Goal: Learn about a topic: Learn about a topic

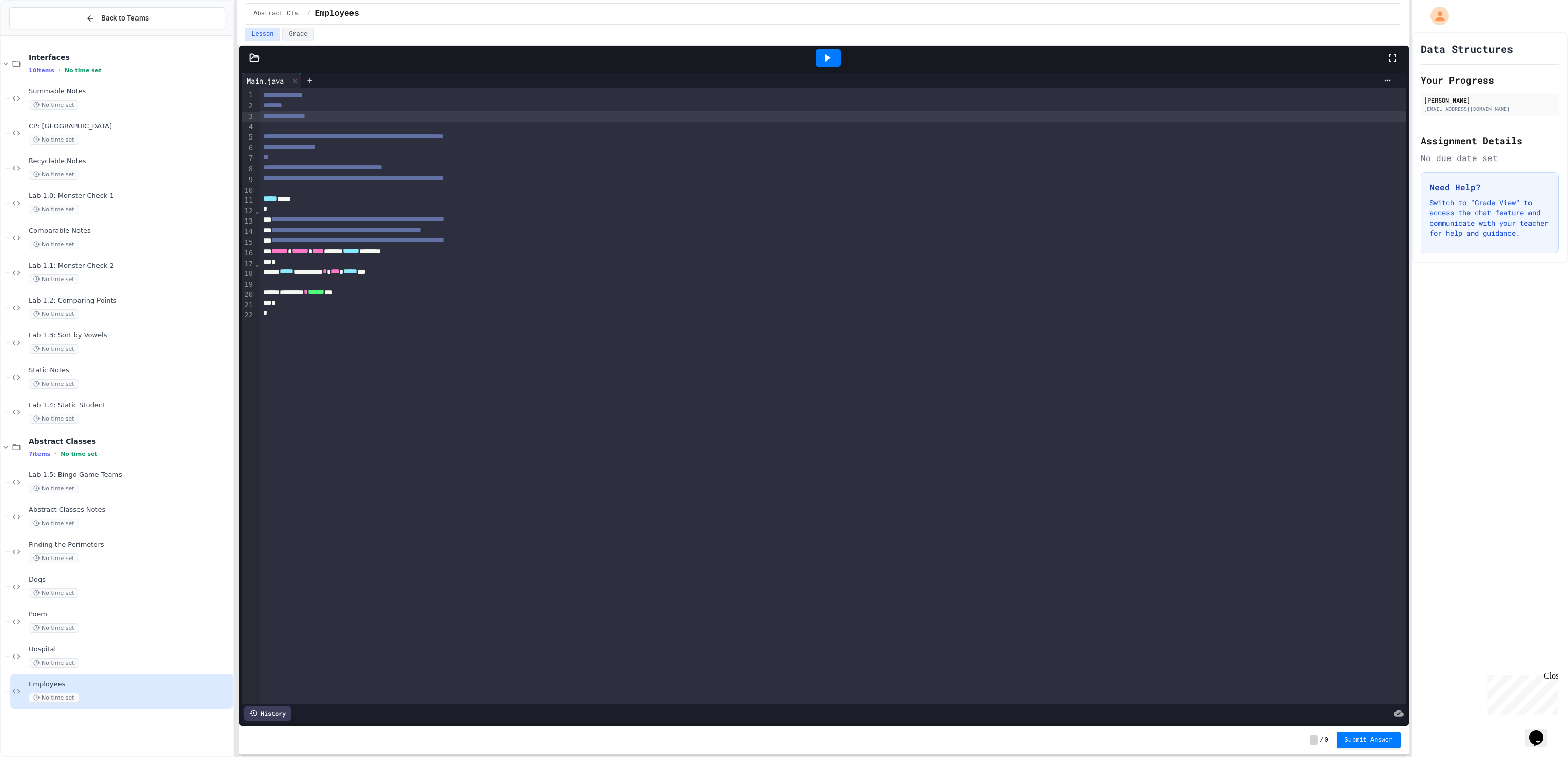
click at [325, 113] on div "**********" at bounding box center [833, 116] width 1147 height 11
click at [320, 113] on div "**********" at bounding box center [833, 116] width 1147 height 11
click at [310, 110] on div "*******" at bounding box center [833, 105] width 1147 height 11
click at [312, 80] on icon at bounding box center [310, 81] width 8 height 8
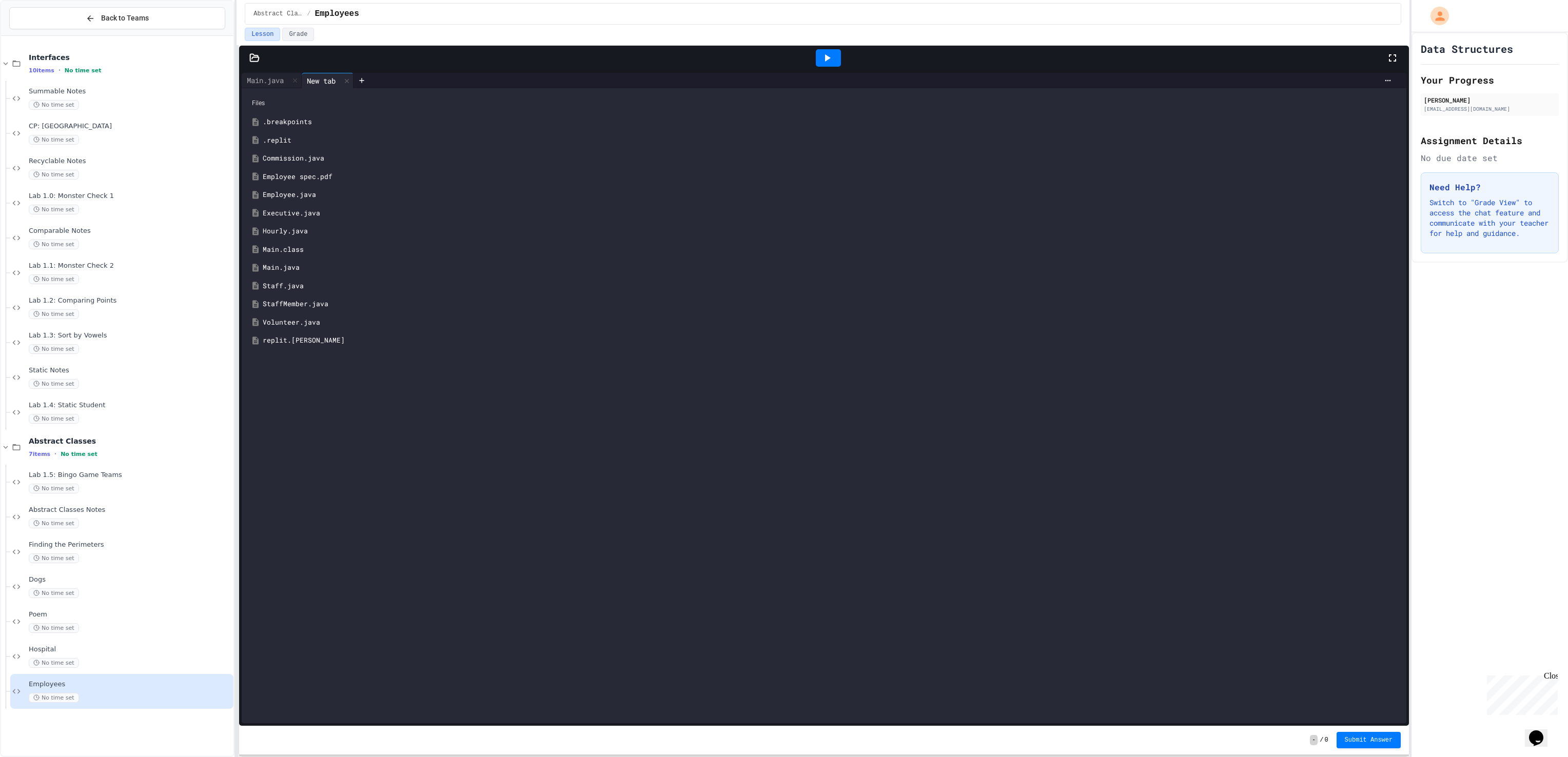
click at [322, 201] on div "Employee.java" at bounding box center [824, 195] width 1154 height 19
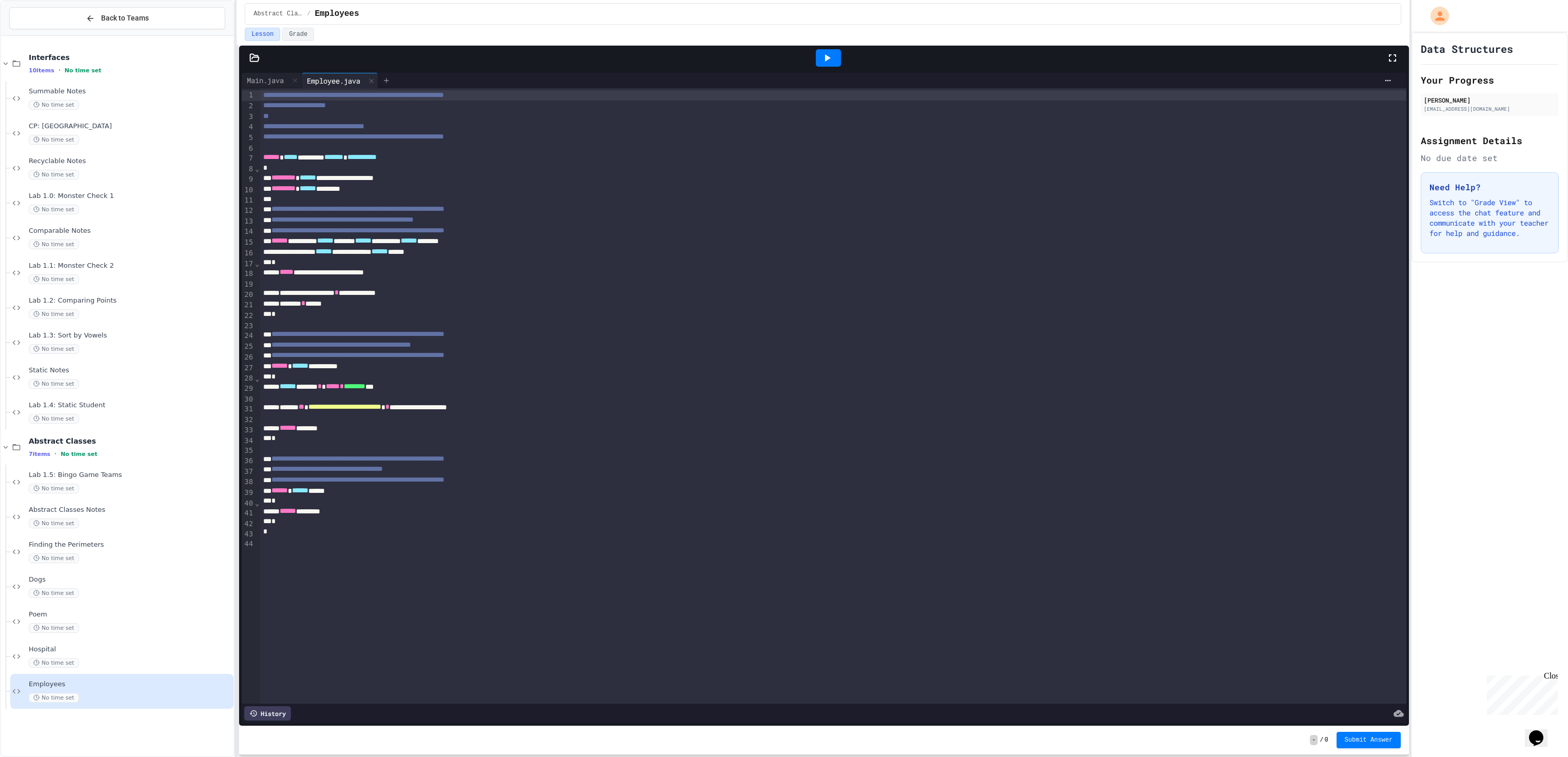
click at [390, 78] on icon at bounding box center [386, 81] width 8 height 8
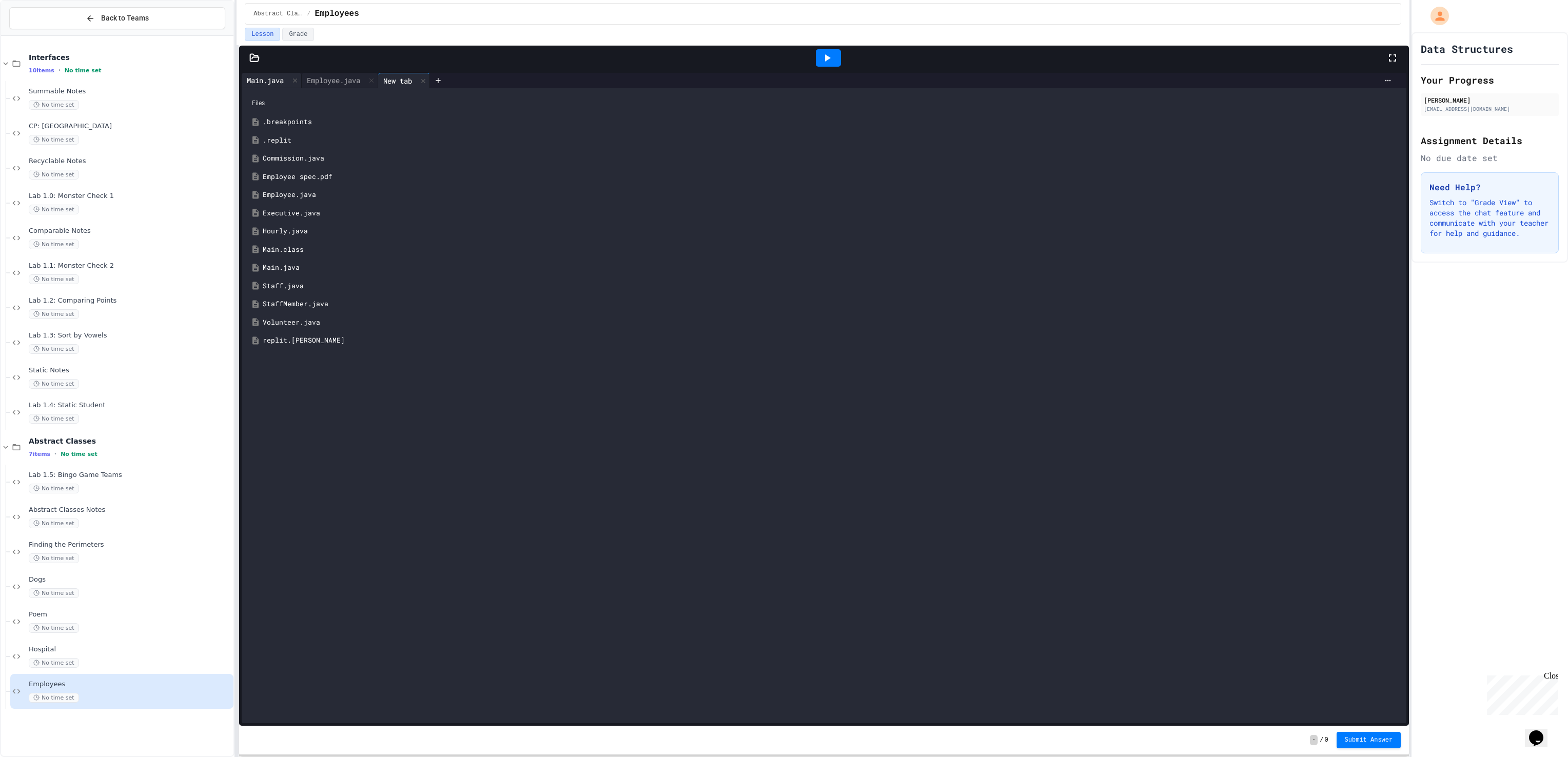
click at [268, 86] on div "Main.java" at bounding box center [265, 80] width 47 height 11
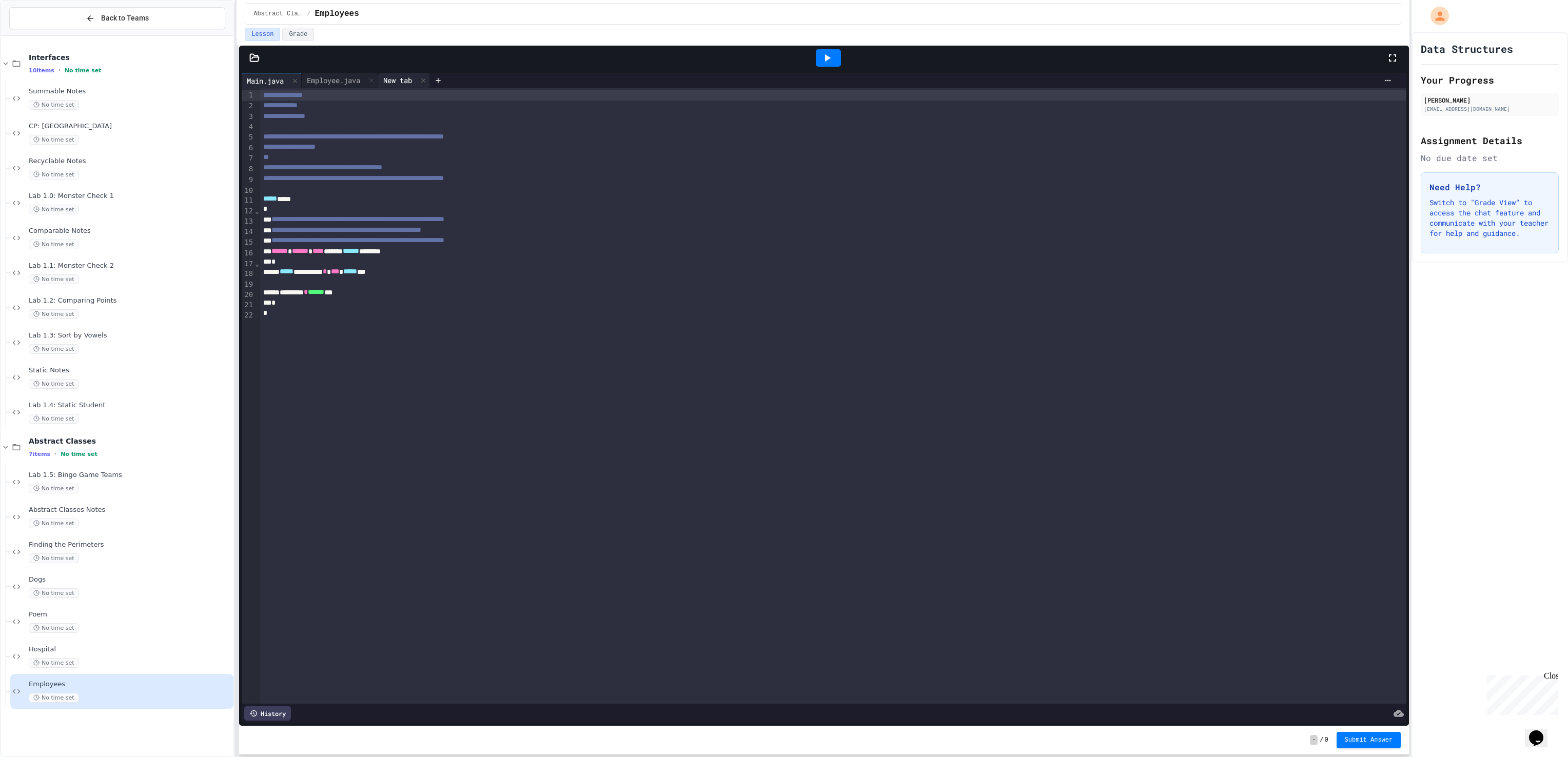
click at [408, 79] on div "New tab" at bounding box center [398, 80] width 39 height 11
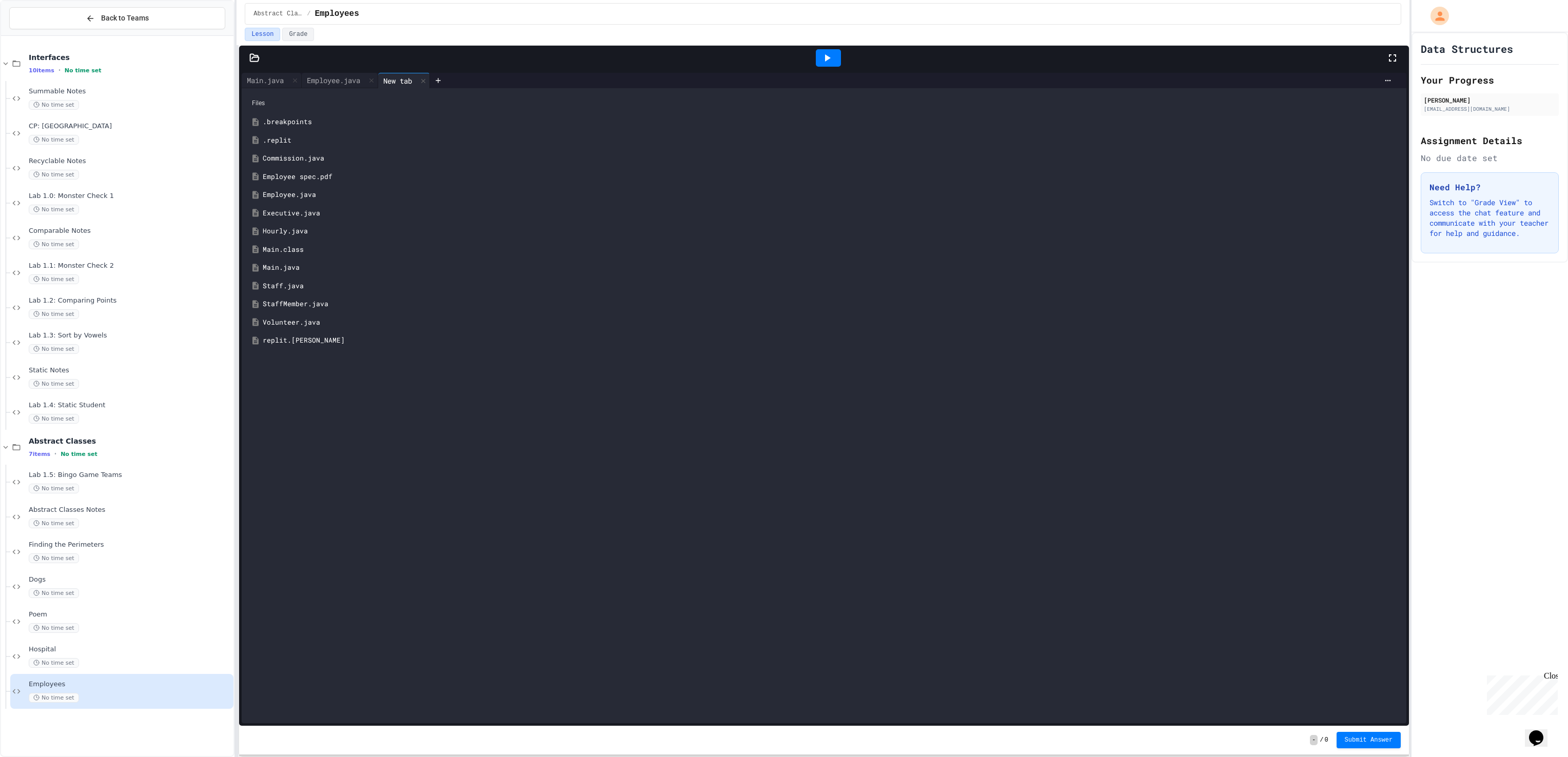
click at [322, 157] on div "Commission.java" at bounding box center [831, 158] width 1137 height 11
click at [475, 82] on icon at bounding box center [471, 81] width 8 height 8
click at [301, 302] on div "StaffMember.java" at bounding box center [831, 304] width 1137 height 11
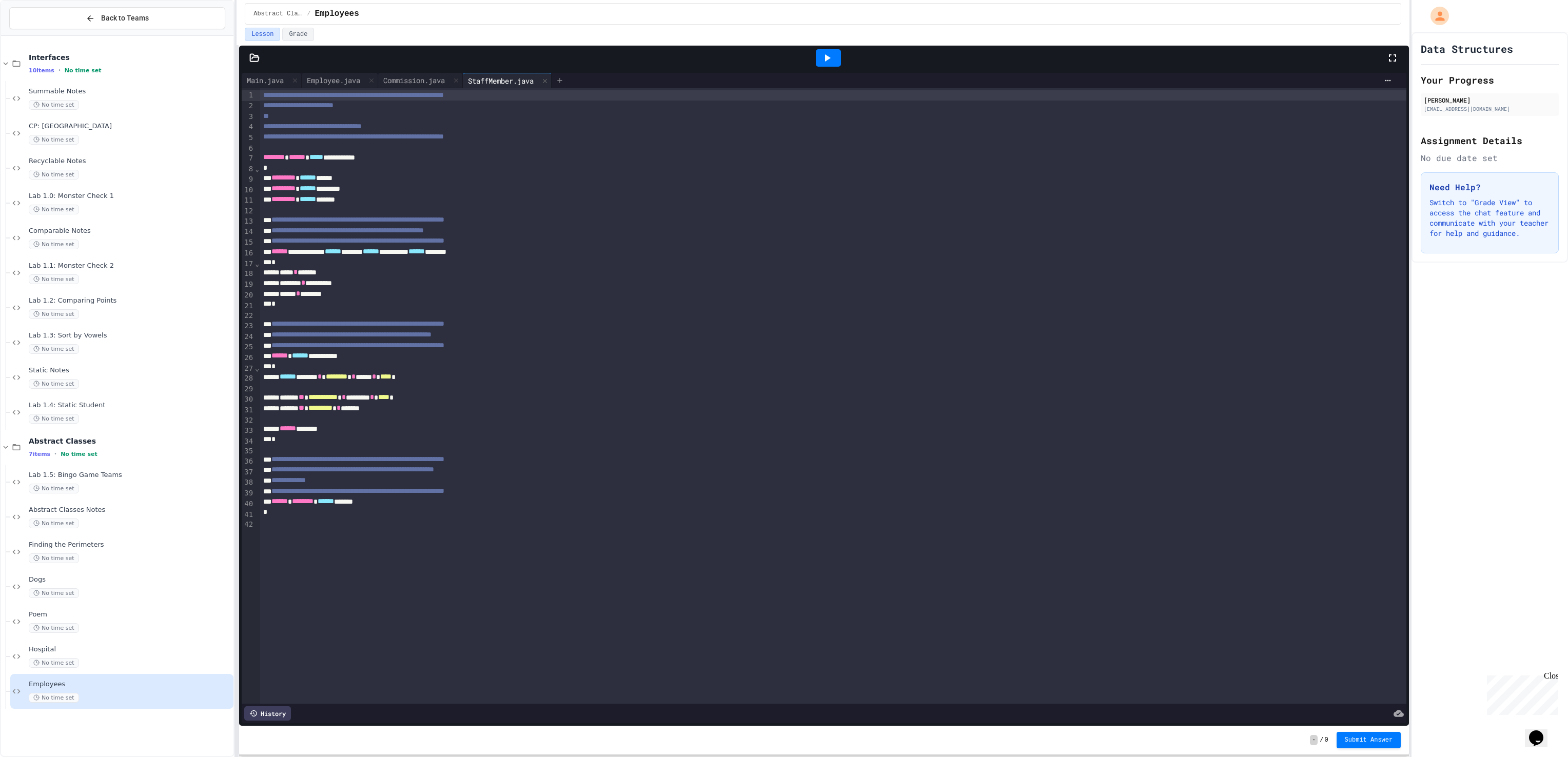
click at [564, 78] on icon at bounding box center [560, 81] width 8 height 8
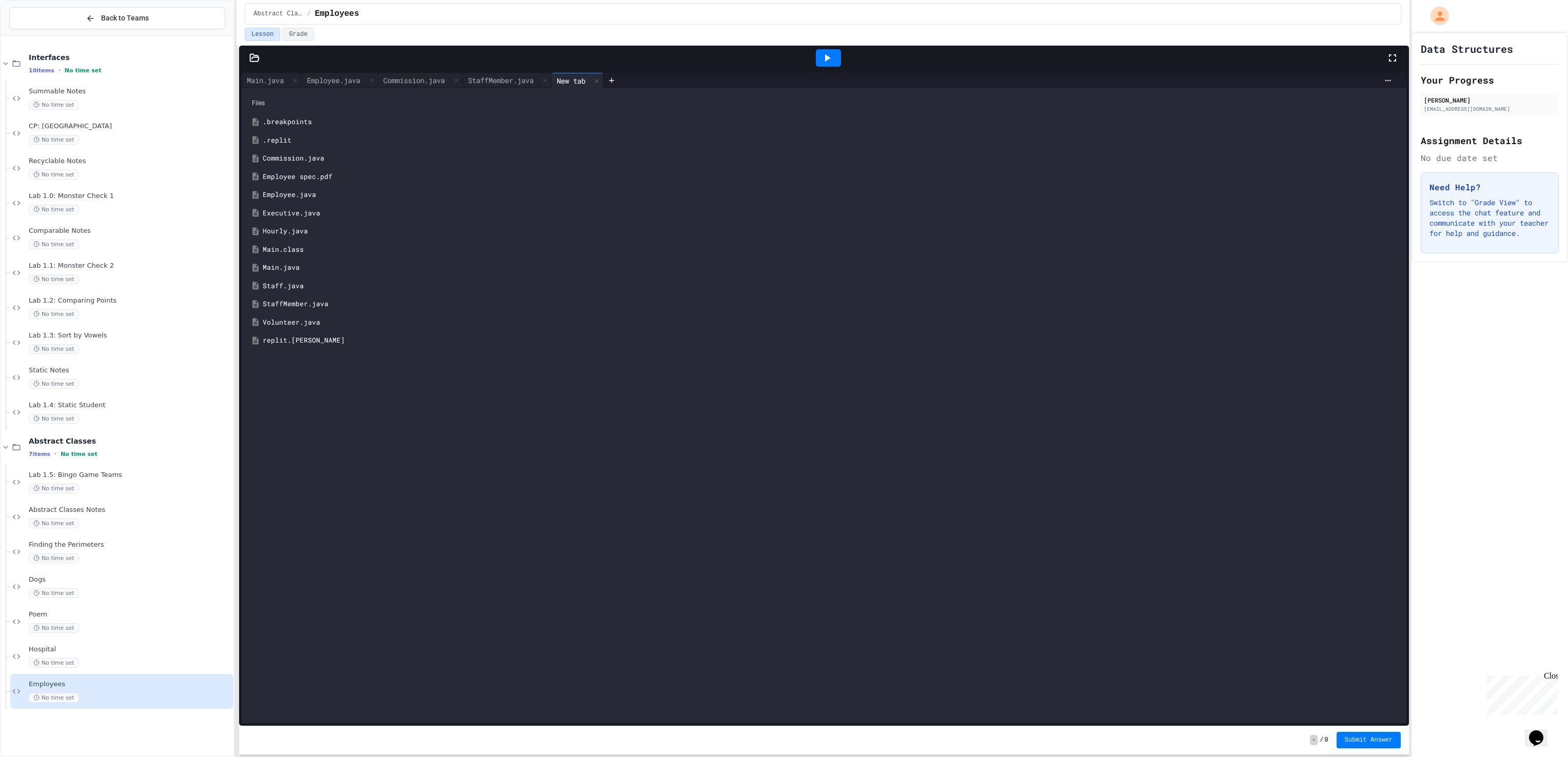
click at [306, 326] on div "Volunteer.java" at bounding box center [831, 322] width 1137 height 11
click at [644, 78] on icon at bounding box center [640, 81] width 8 height 8
click at [301, 239] on div "Hourly.java" at bounding box center [824, 231] width 1154 height 19
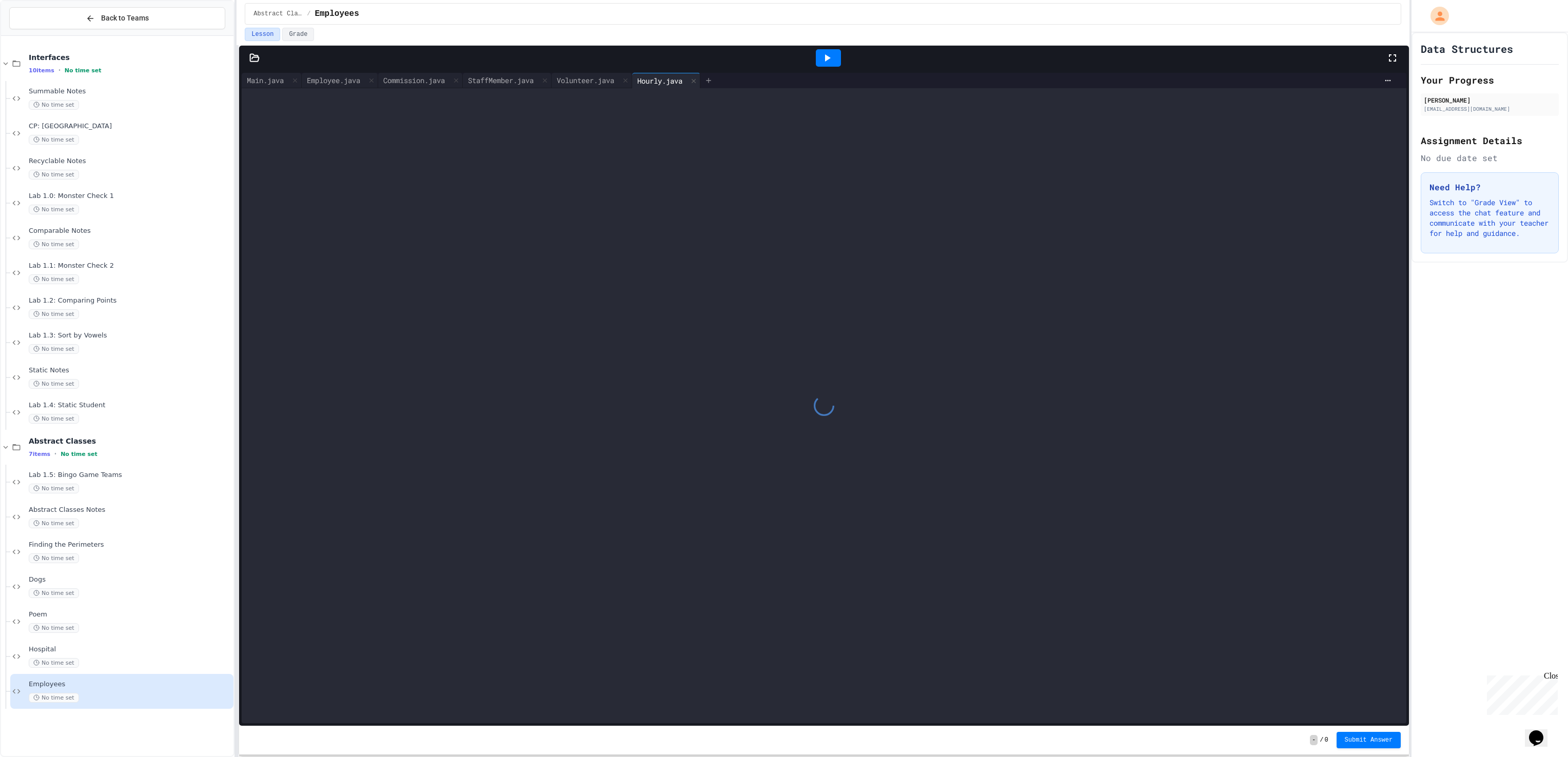
click at [713, 80] on icon at bounding box center [709, 81] width 8 height 8
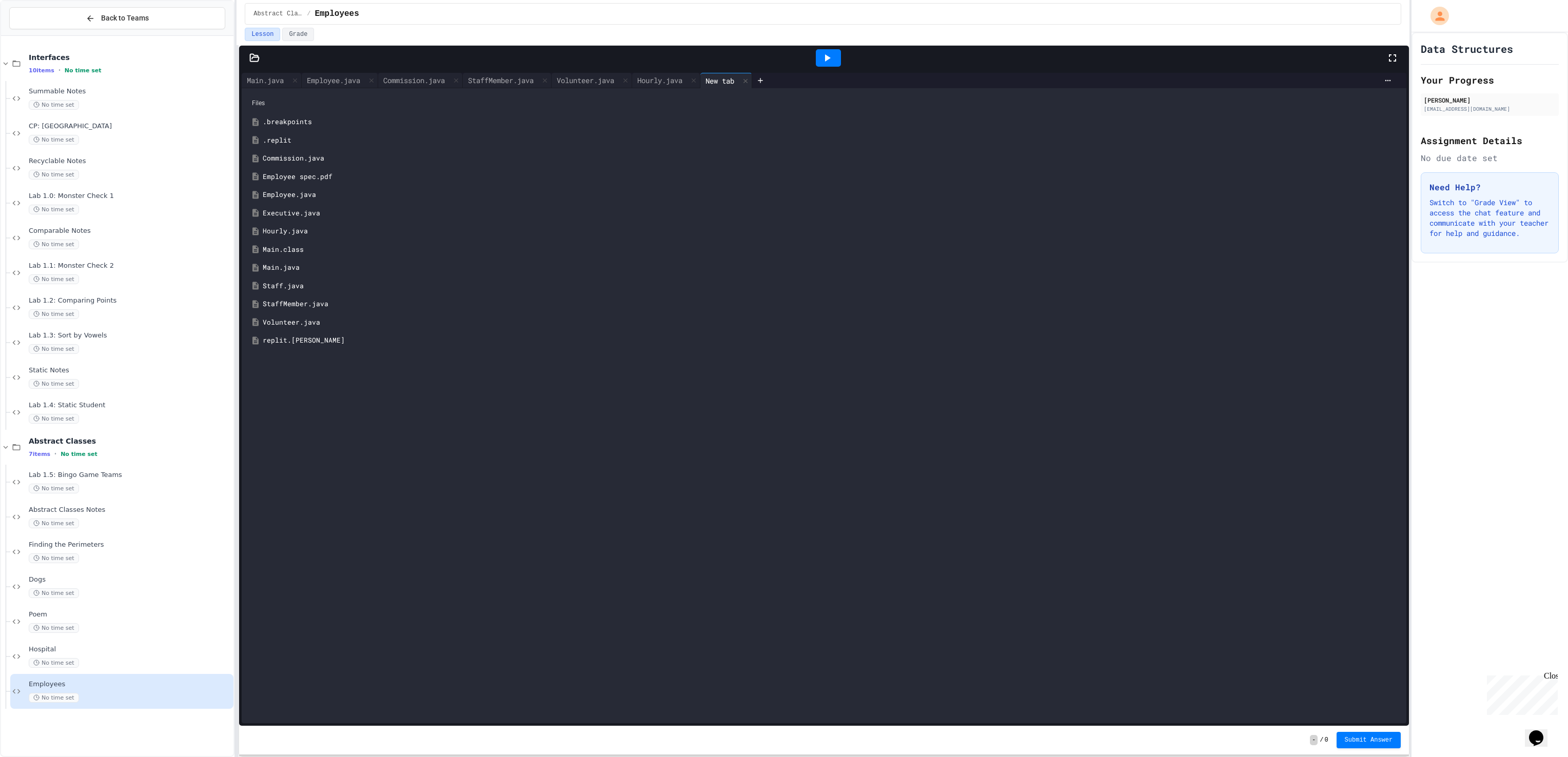
click at [288, 220] on div "Executive.java" at bounding box center [824, 213] width 1154 height 19
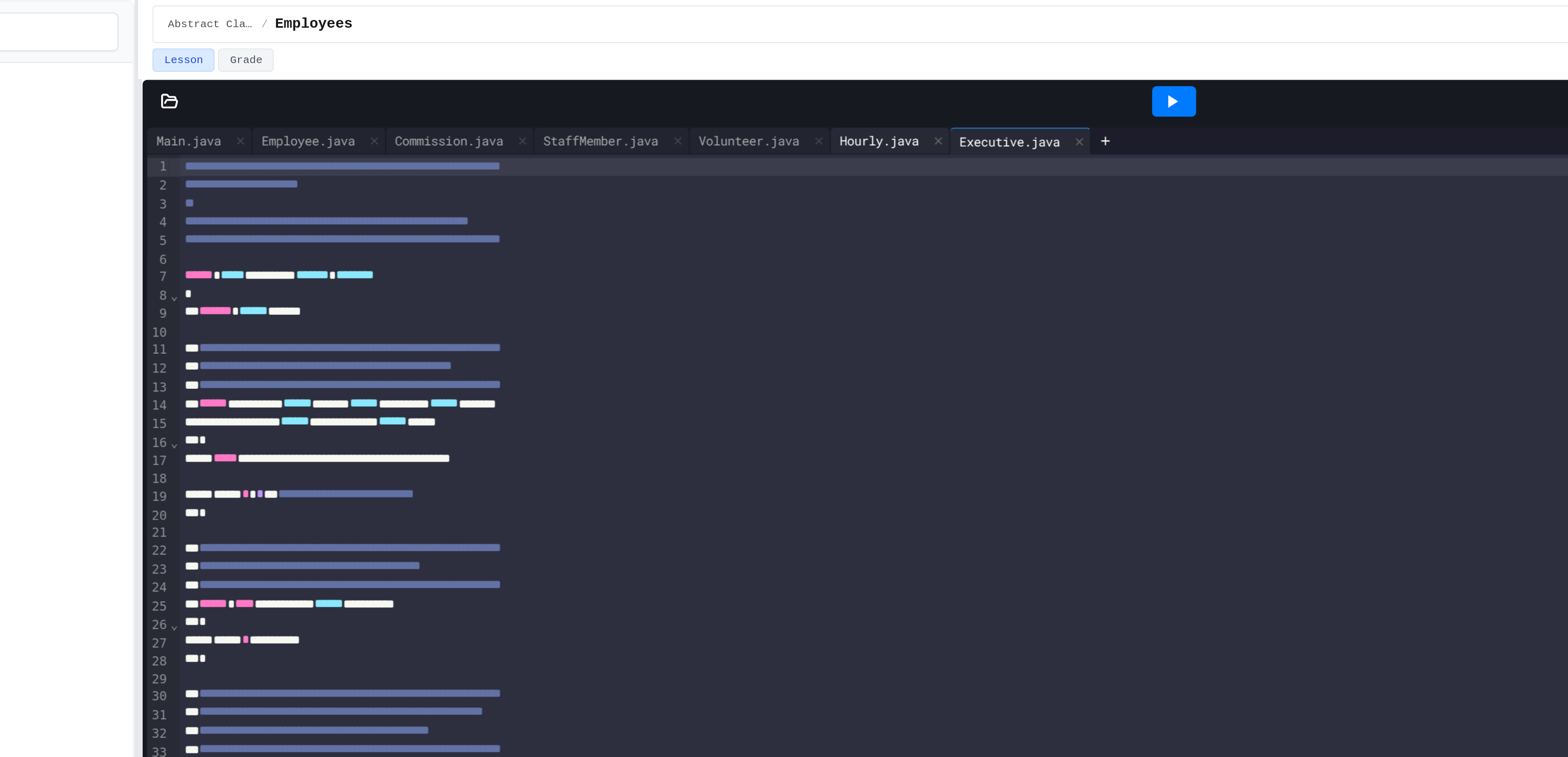
click at [684, 86] on div "Hourly.java" at bounding box center [660, 80] width 56 height 11
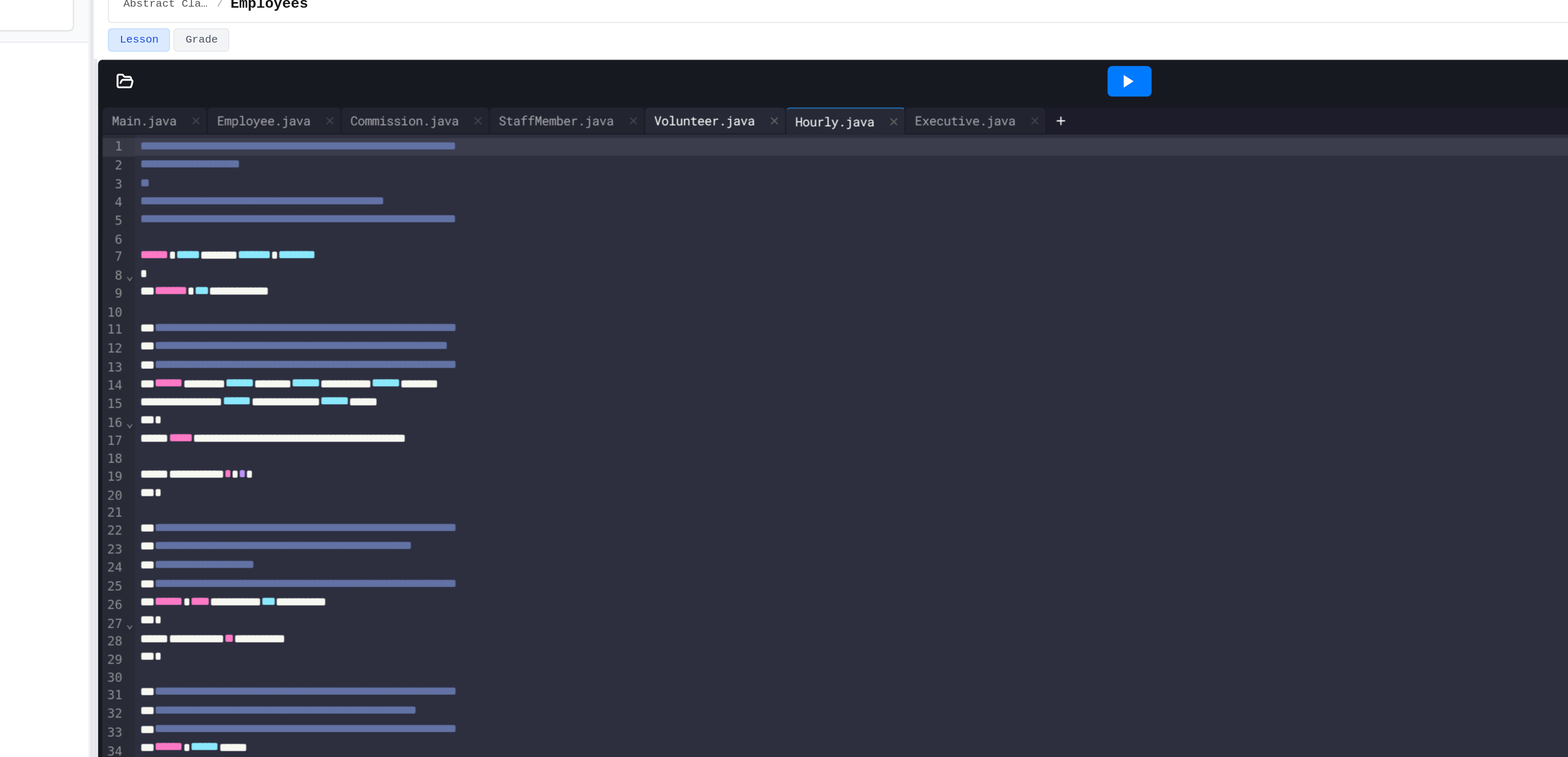
click at [605, 88] on div "Volunteer.java" at bounding box center [592, 80] width 81 height 15
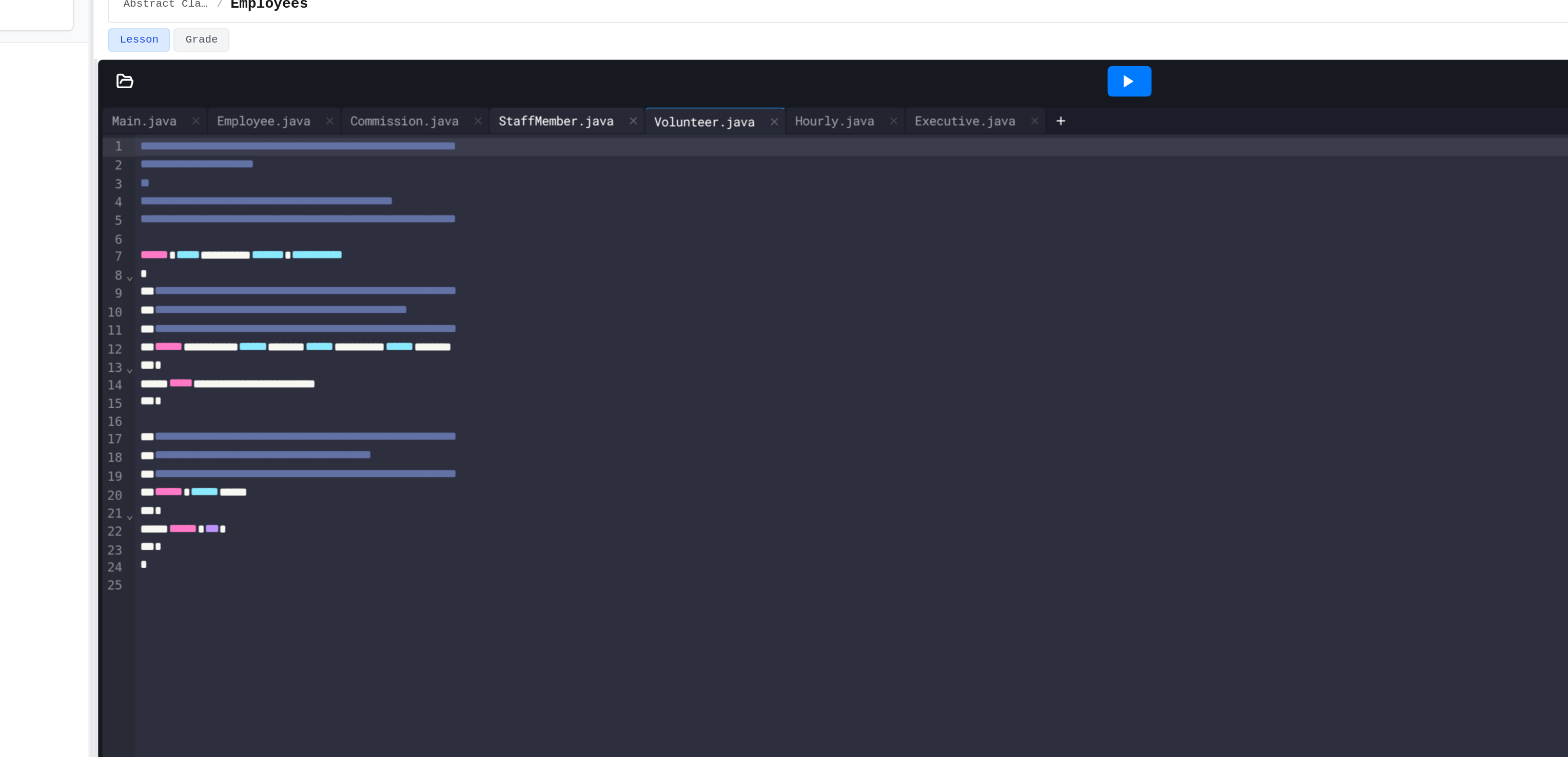
click at [516, 79] on div "StaffMember.java" at bounding box center [501, 80] width 76 height 11
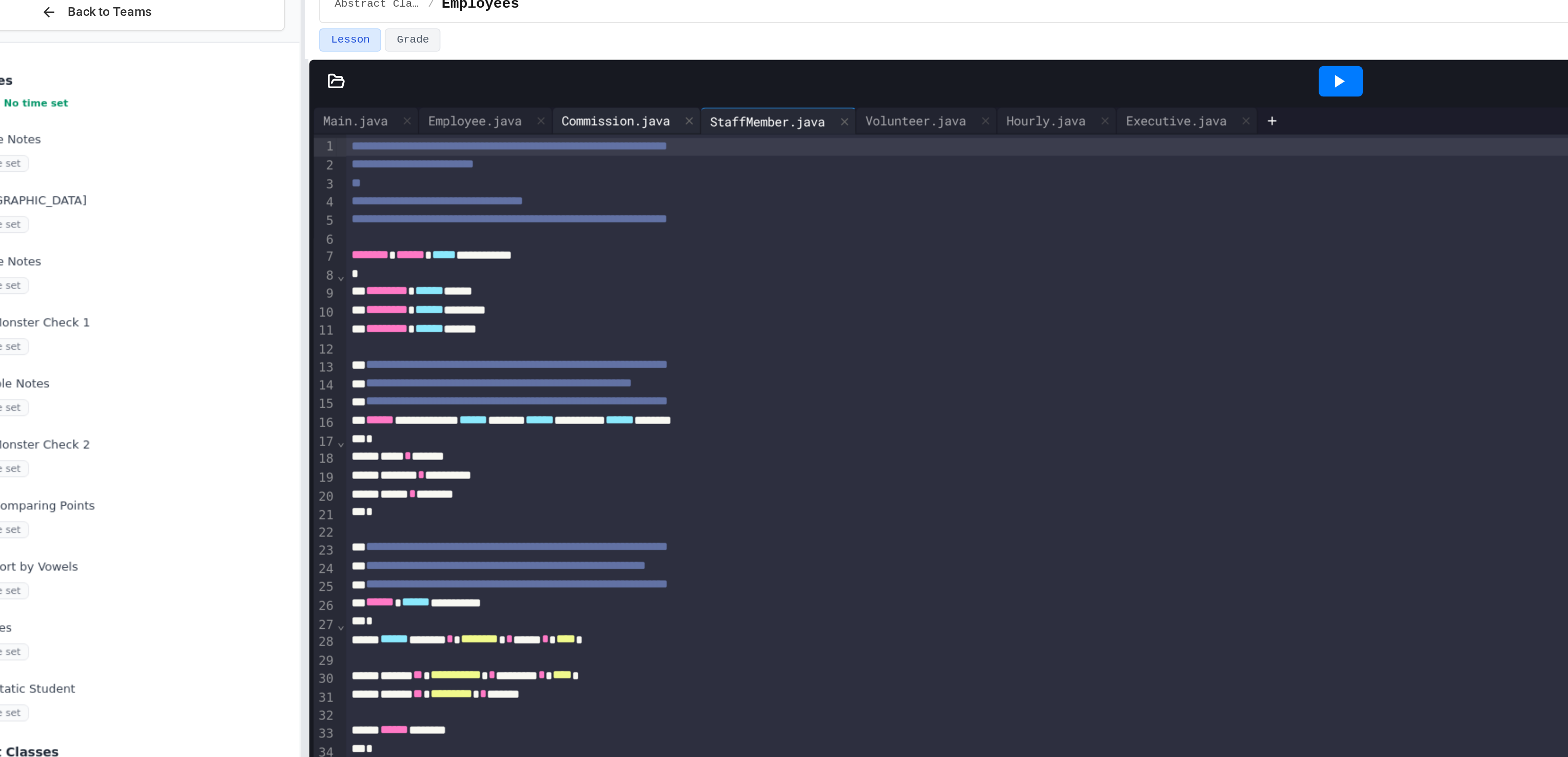
click at [421, 75] on div "Commission.java" at bounding box center [414, 80] width 72 height 11
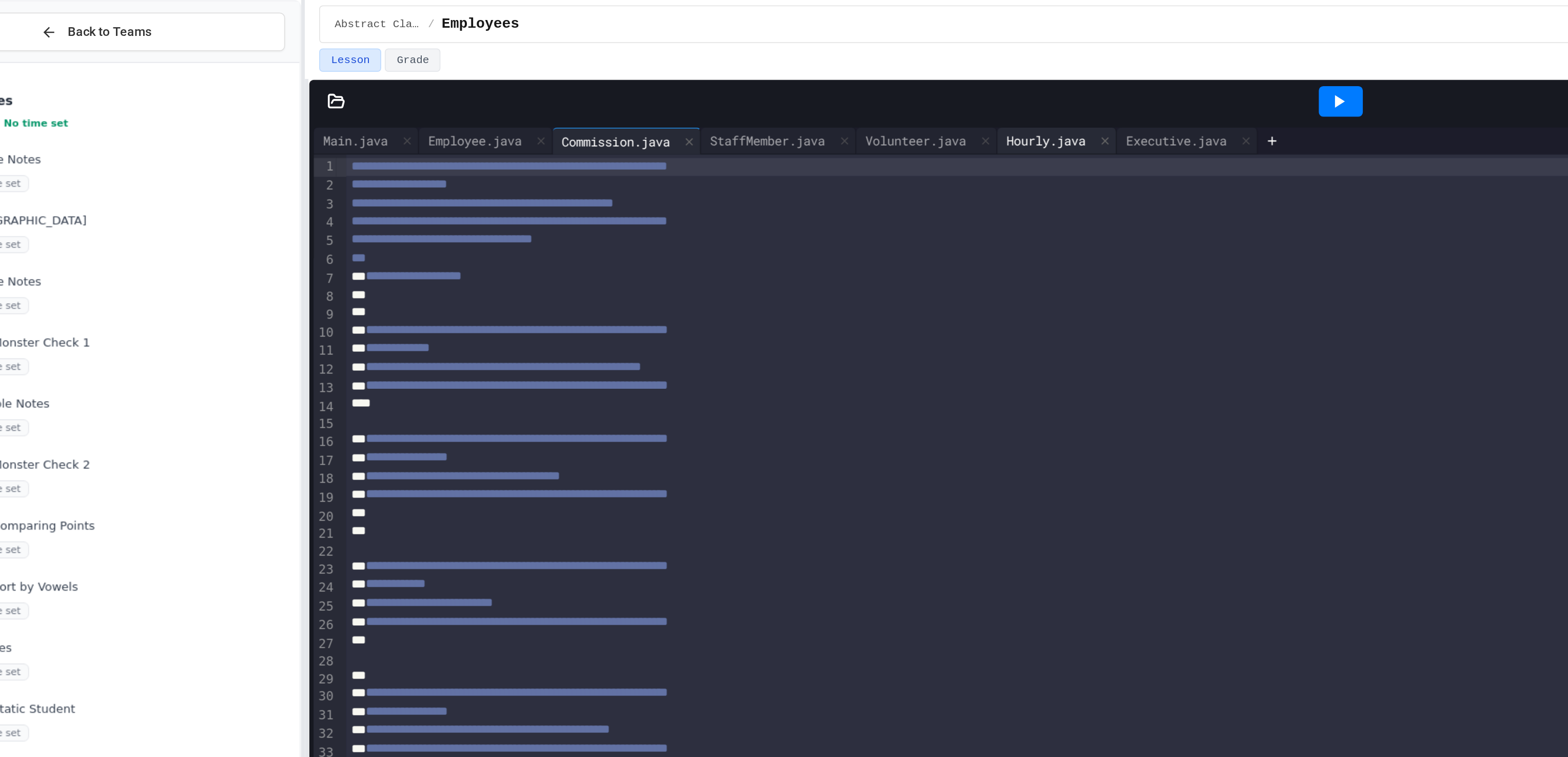
click at [674, 78] on div "Hourly.java" at bounding box center [660, 80] width 56 height 11
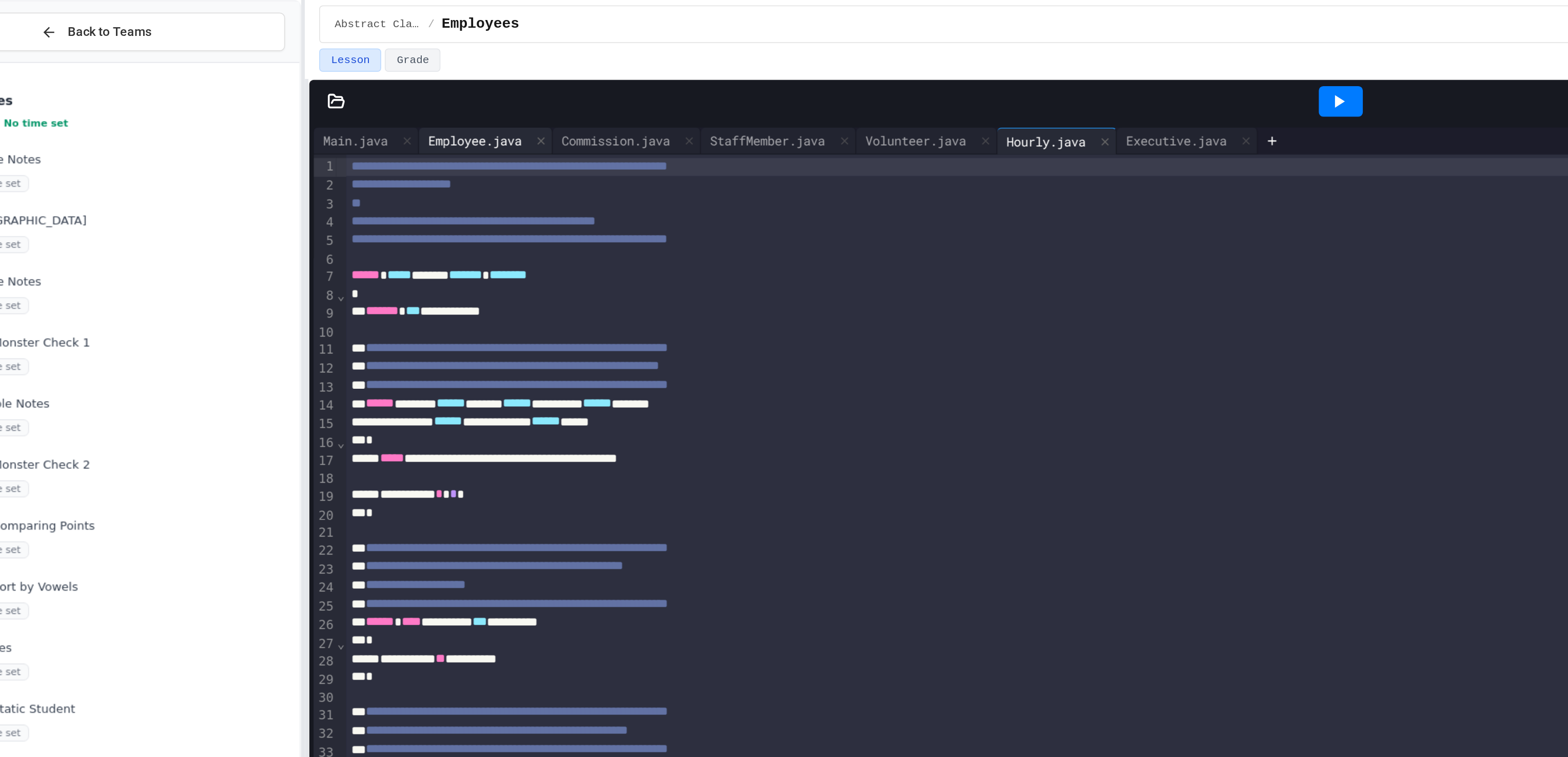
click at [344, 84] on div "Employee.java" at bounding box center [333, 80] width 64 height 11
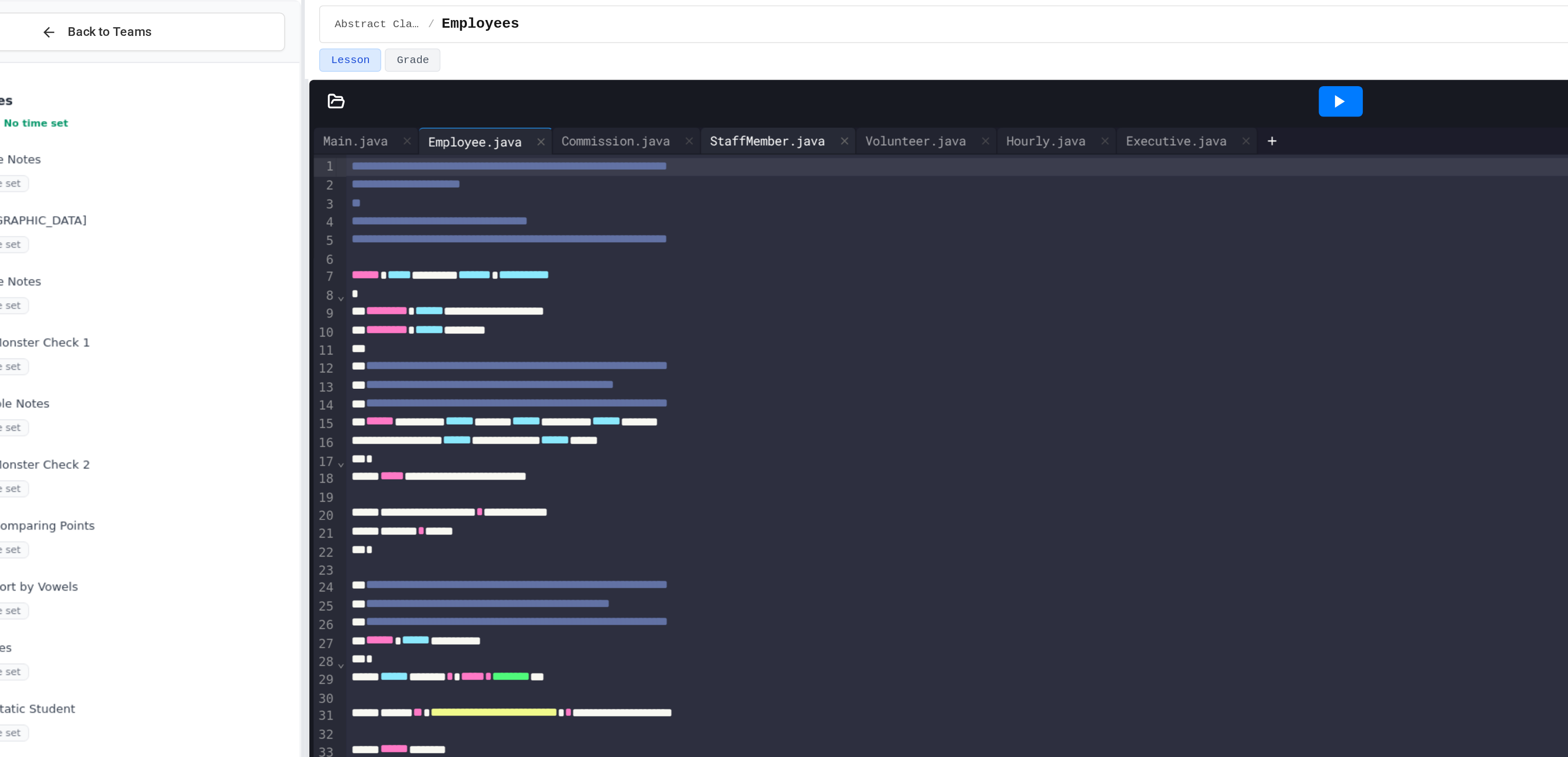
click at [508, 74] on div "StaffMember.java" at bounding box center [508, 80] width 89 height 15
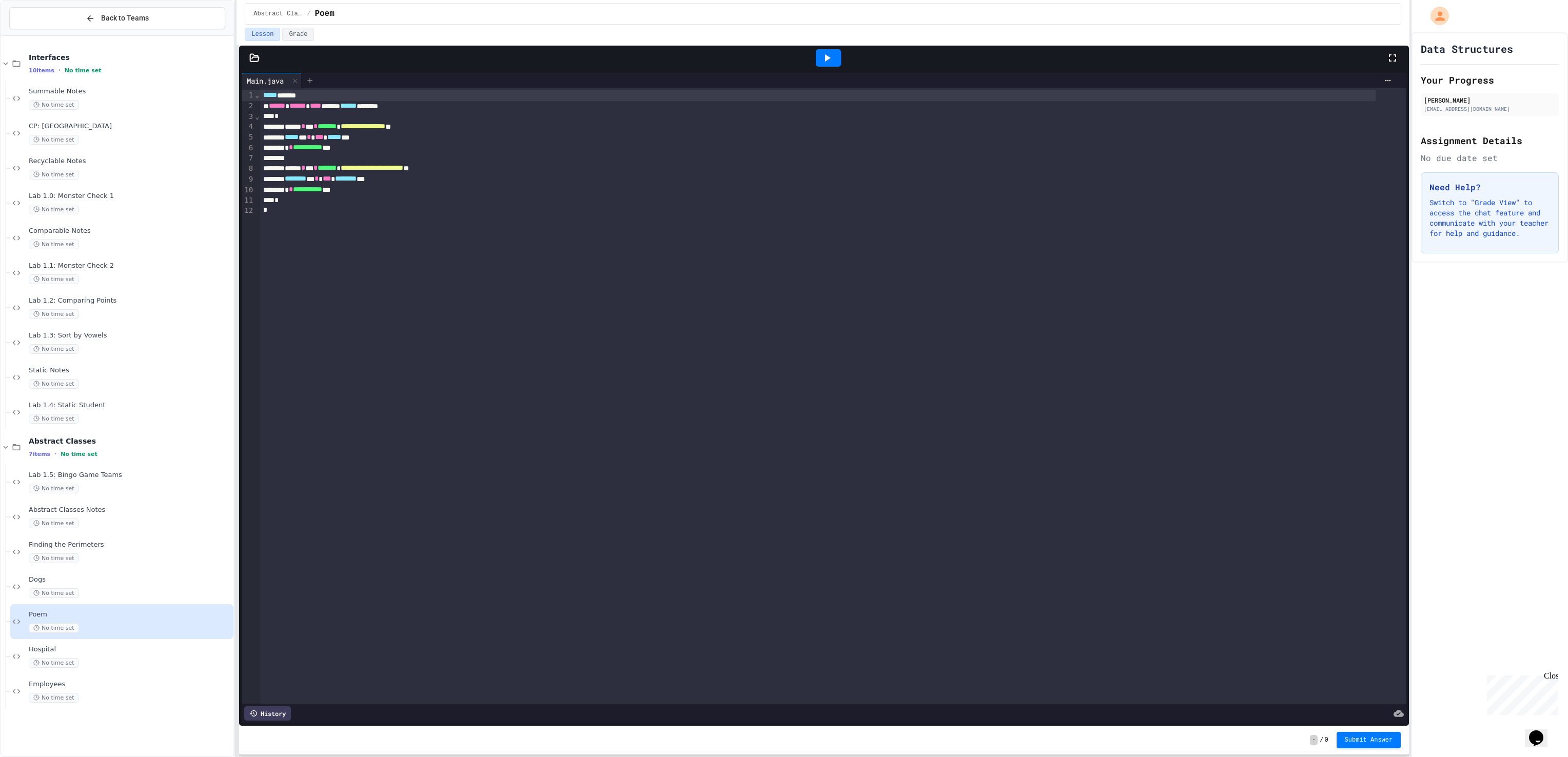
click at [314, 81] on icon at bounding box center [310, 81] width 8 height 8
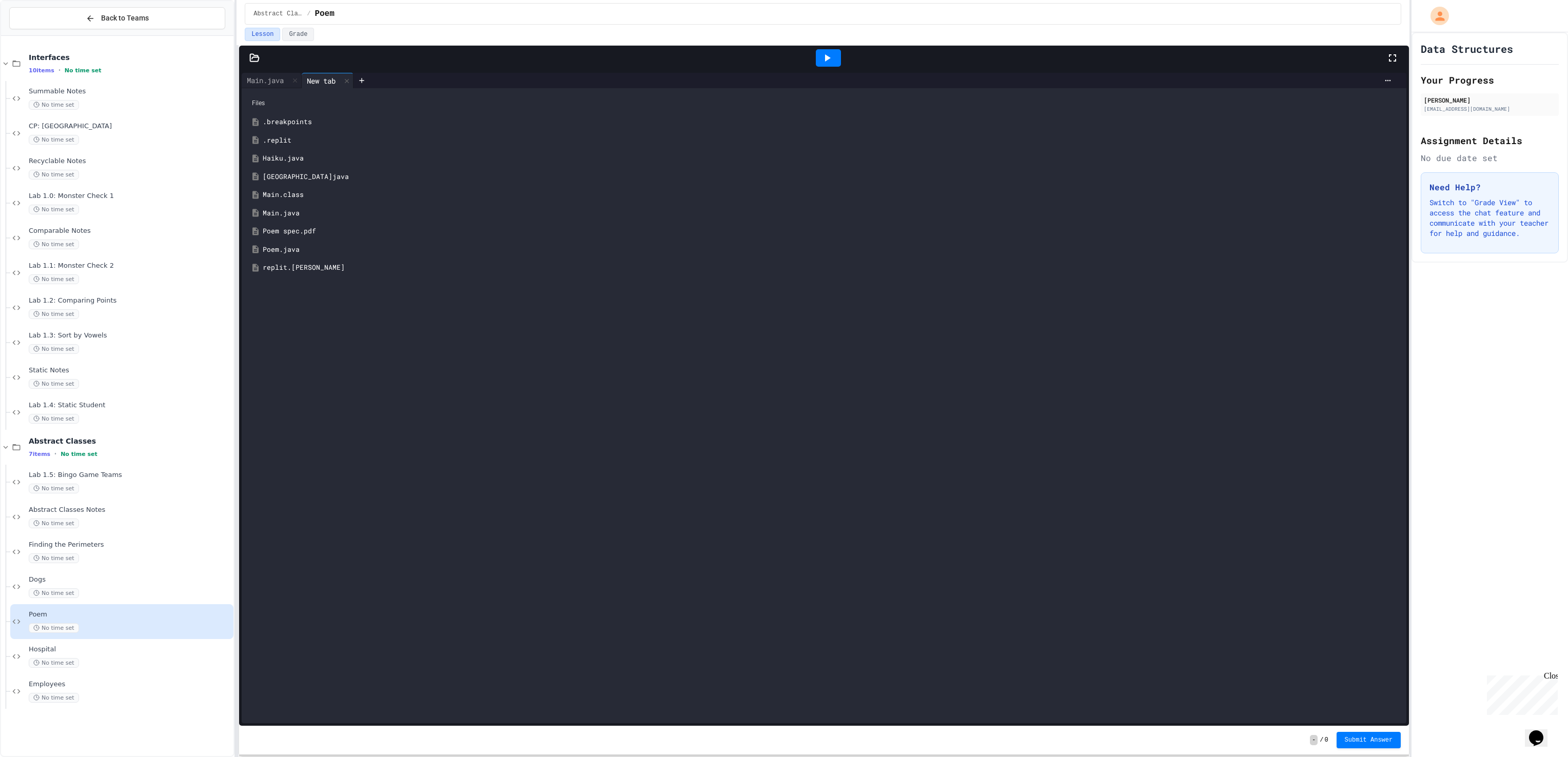
click at [310, 179] on div "Limerick.java" at bounding box center [831, 177] width 1137 height 11
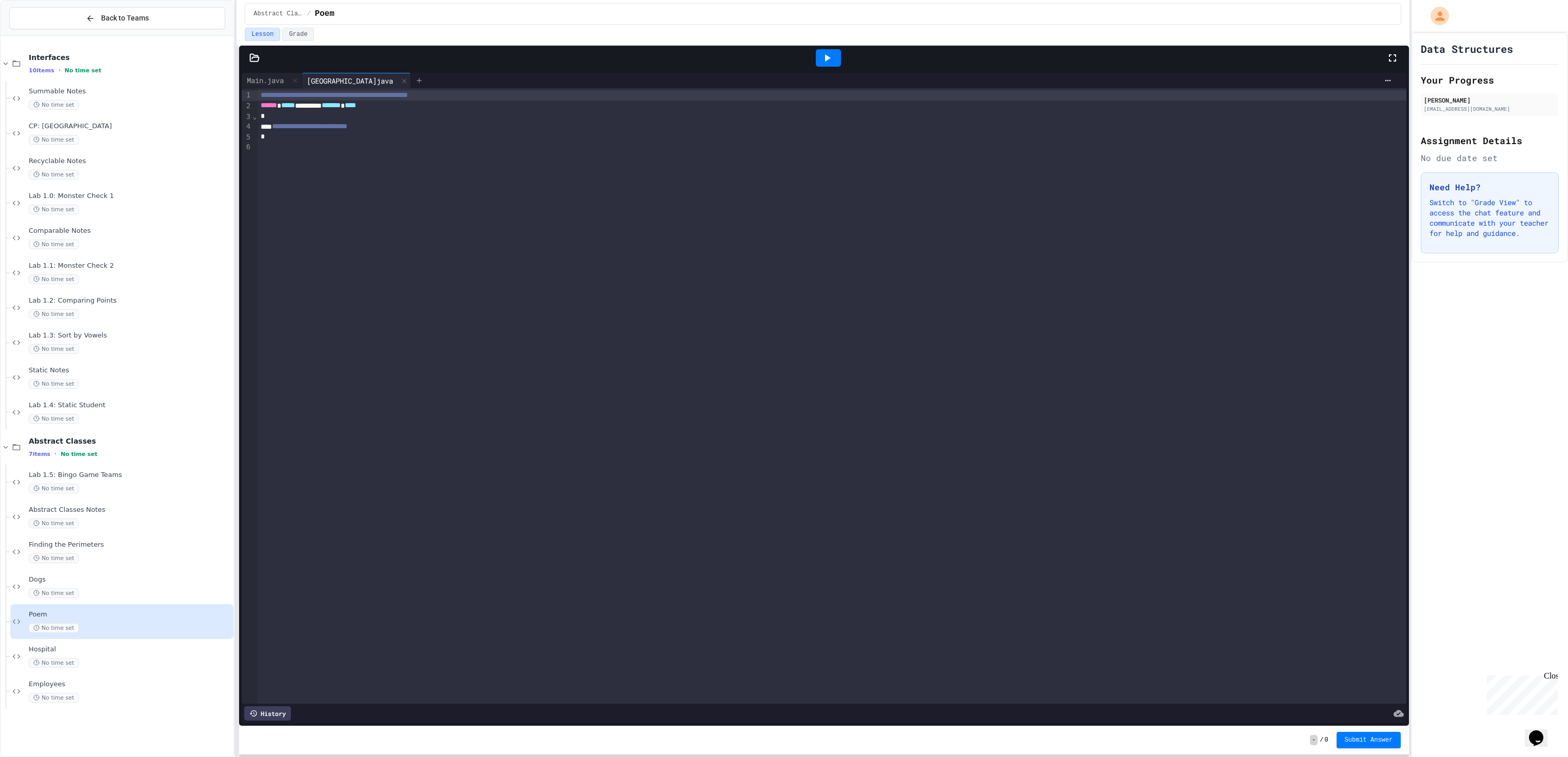
click at [411, 77] on div at bounding box center [419, 80] width 16 height 15
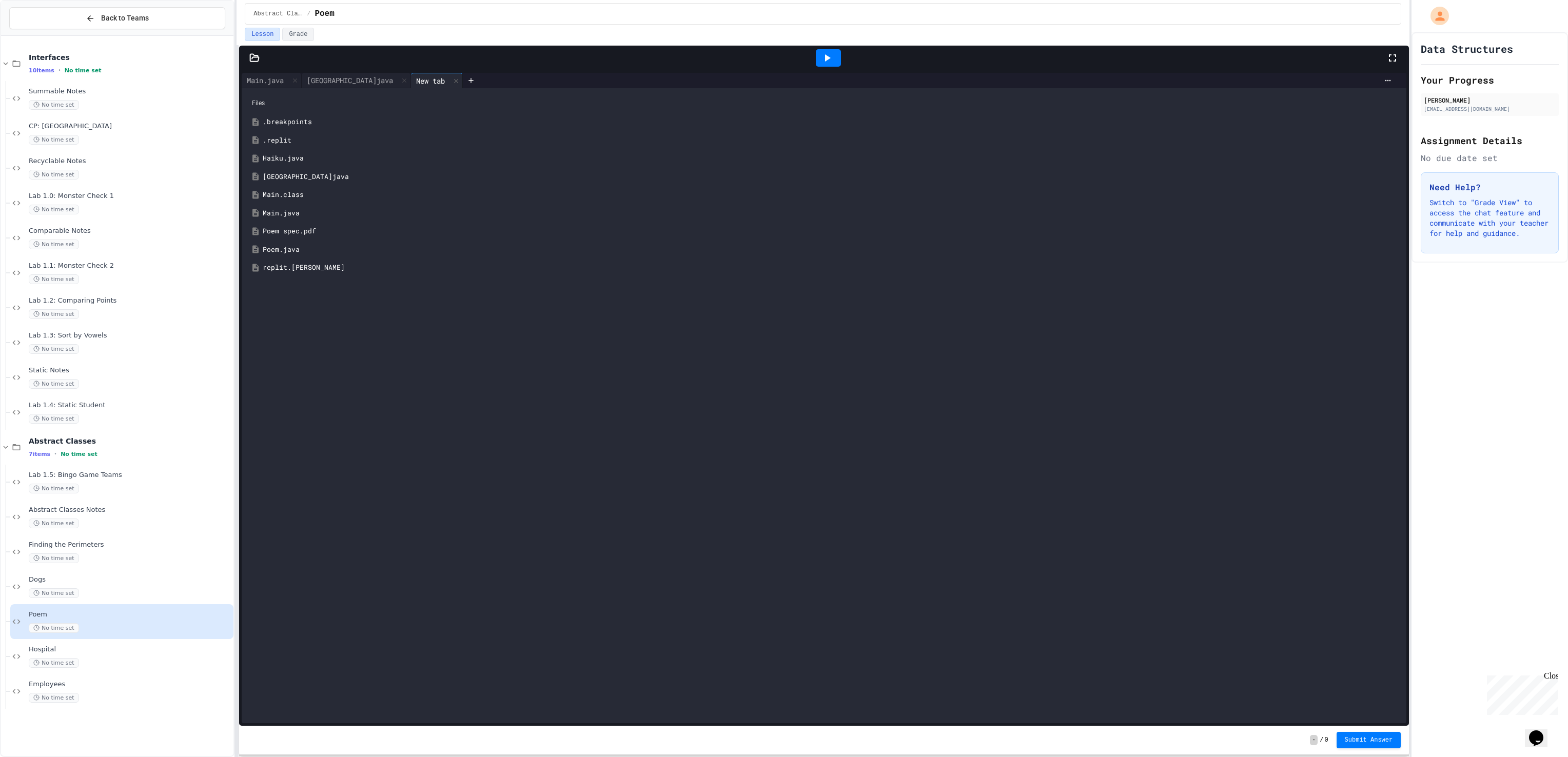
click at [296, 166] on div "Haiku.java" at bounding box center [824, 158] width 1154 height 19
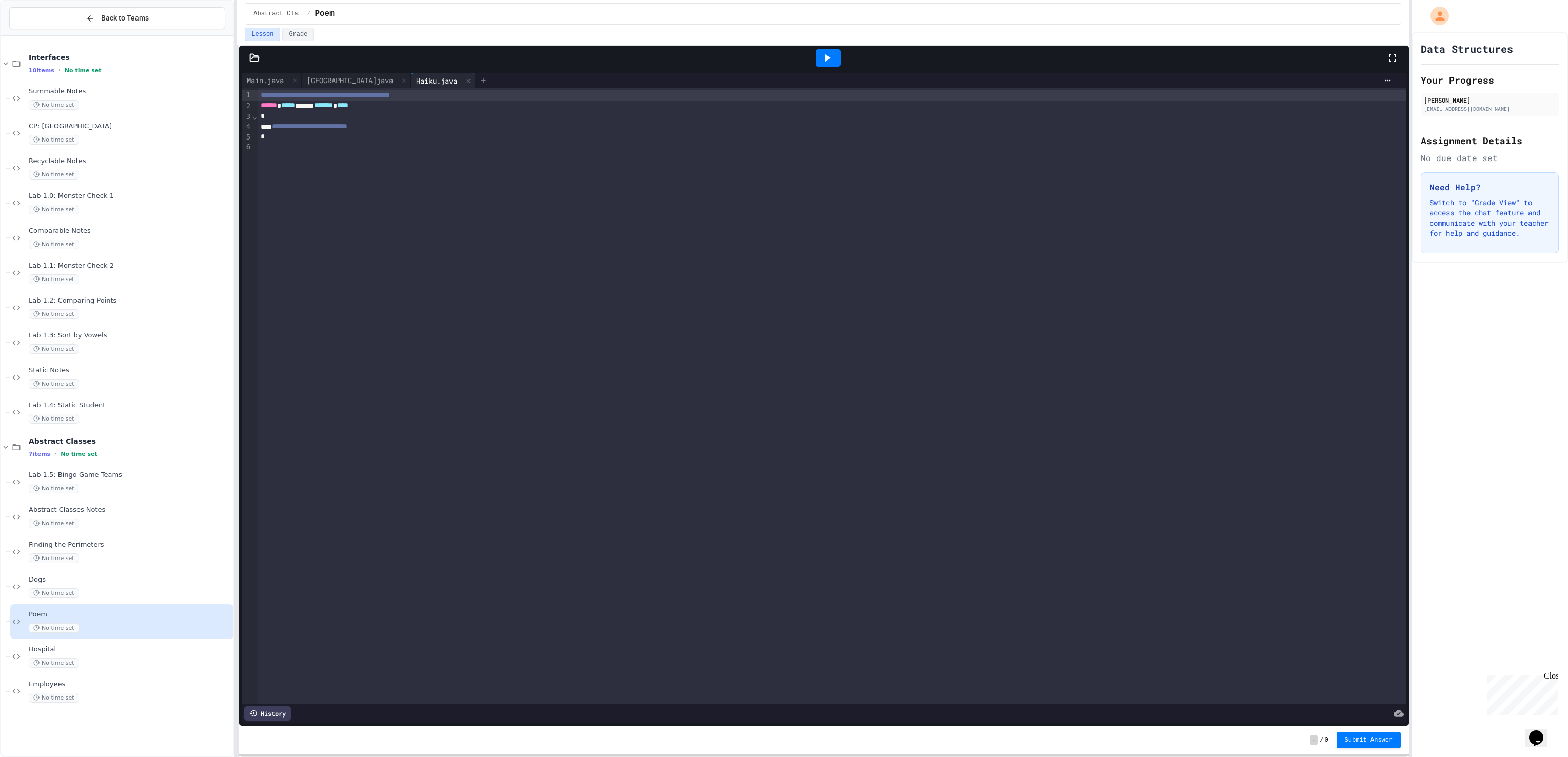
click at [479, 80] on icon at bounding box center [483, 81] width 8 height 8
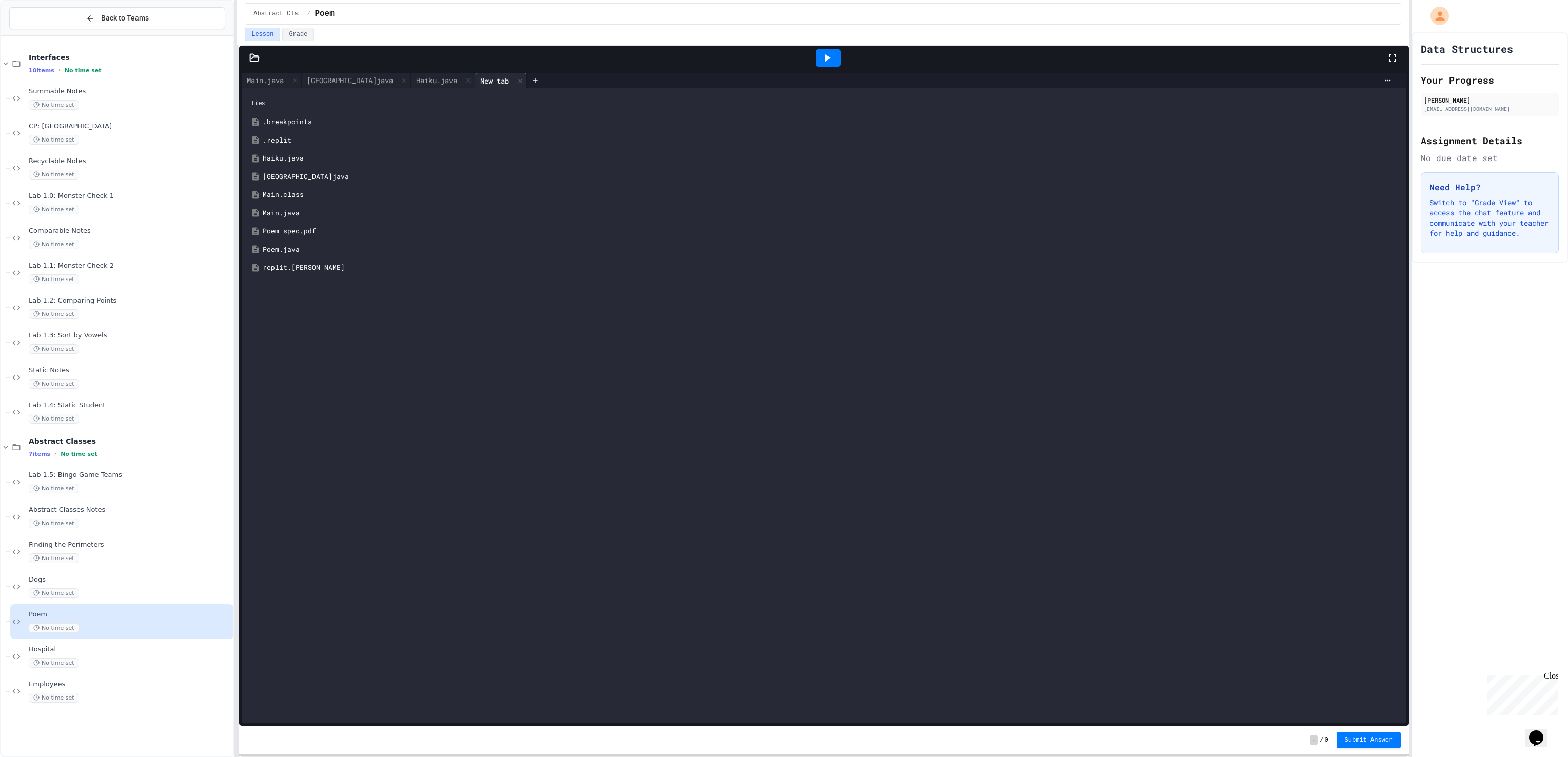
click at [296, 235] on div "Poem spec.pdf" at bounding box center [831, 231] width 1137 height 11
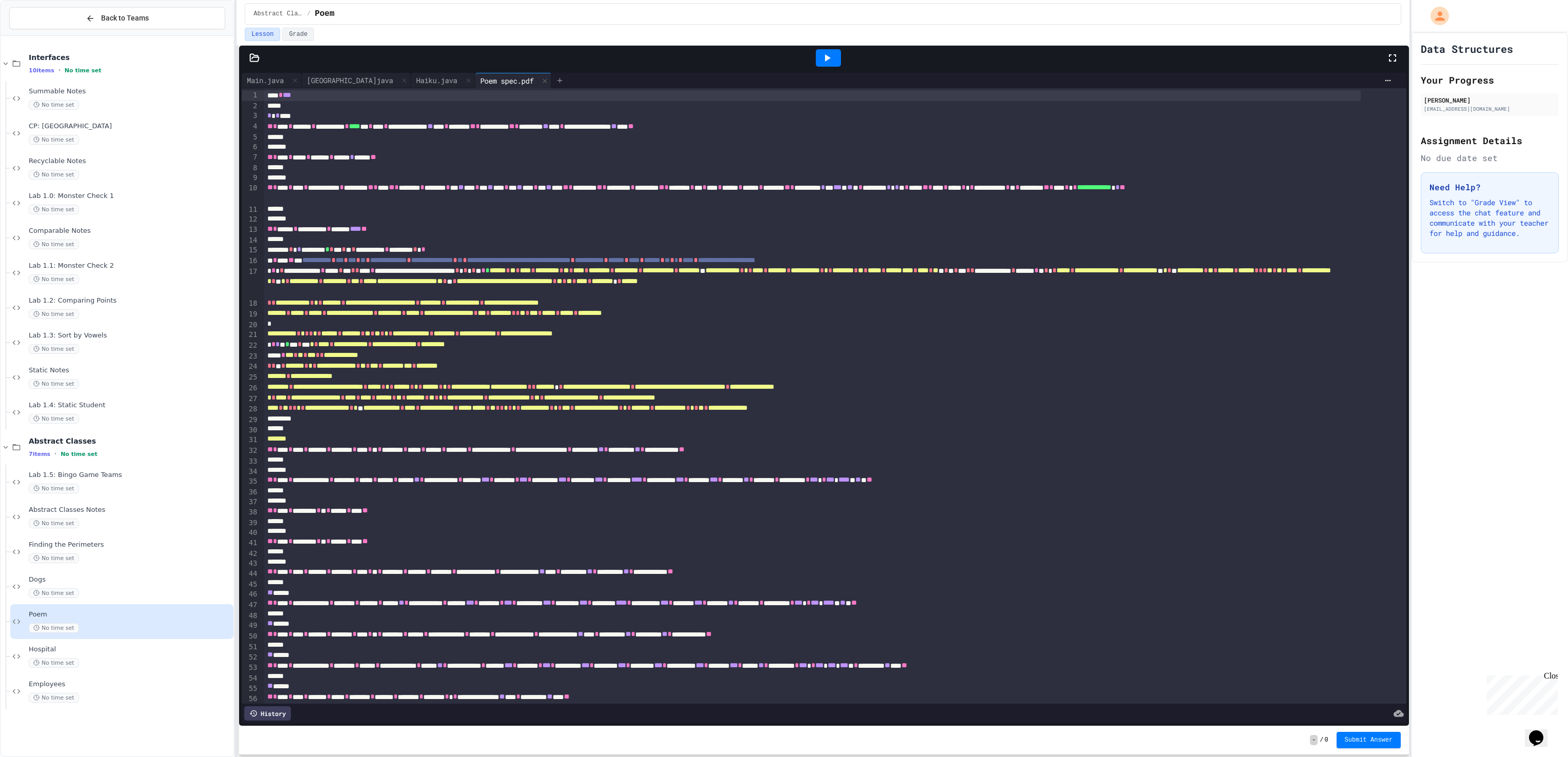
click at [556, 78] on icon at bounding box center [560, 81] width 8 height 8
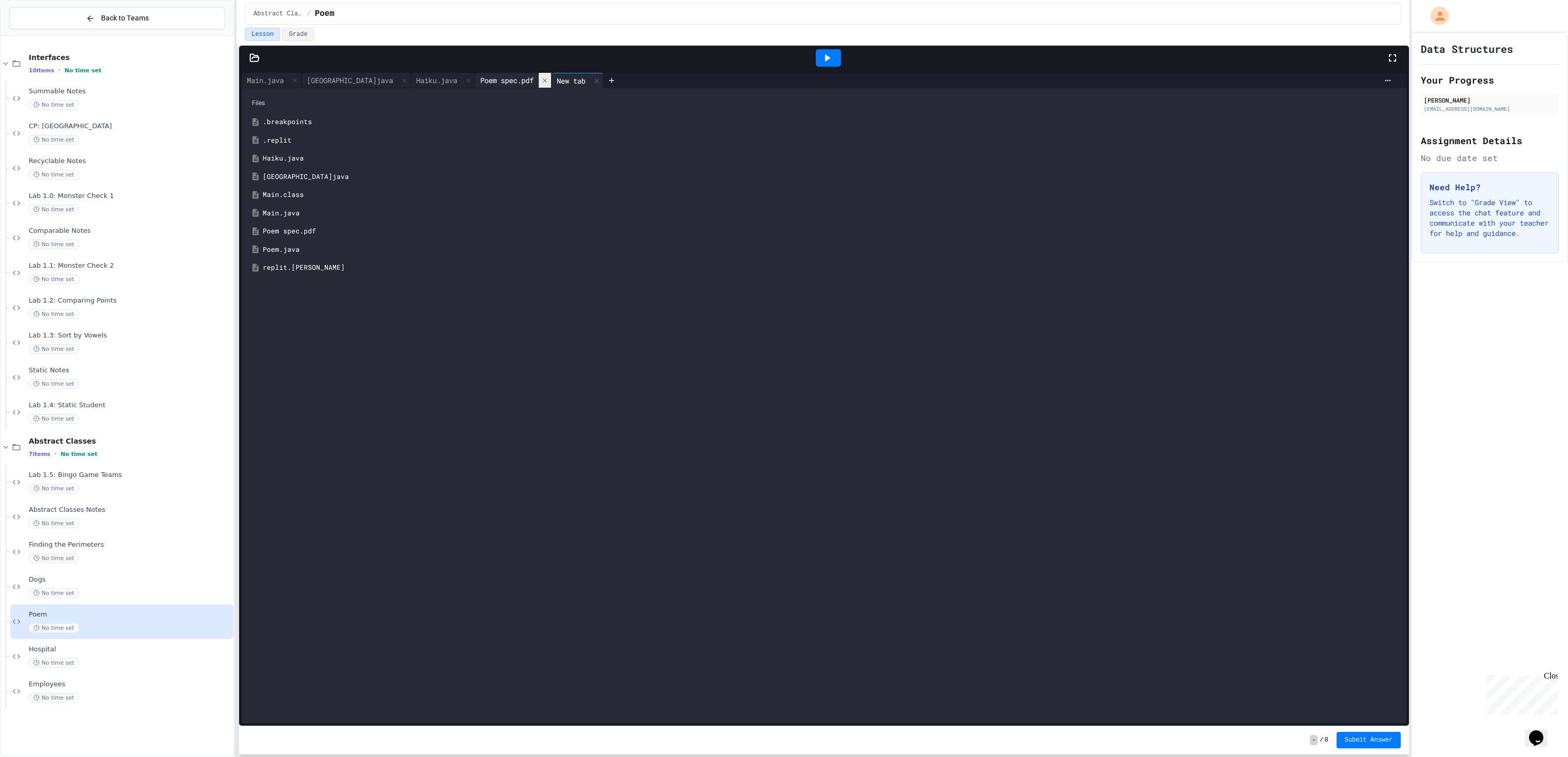
click at [542, 82] on icon at bounding box center [545, 80] width 7 height 7
click at [306, 250] on div "Poem.java" at bounding box center [831, 250] width 1137 height 11
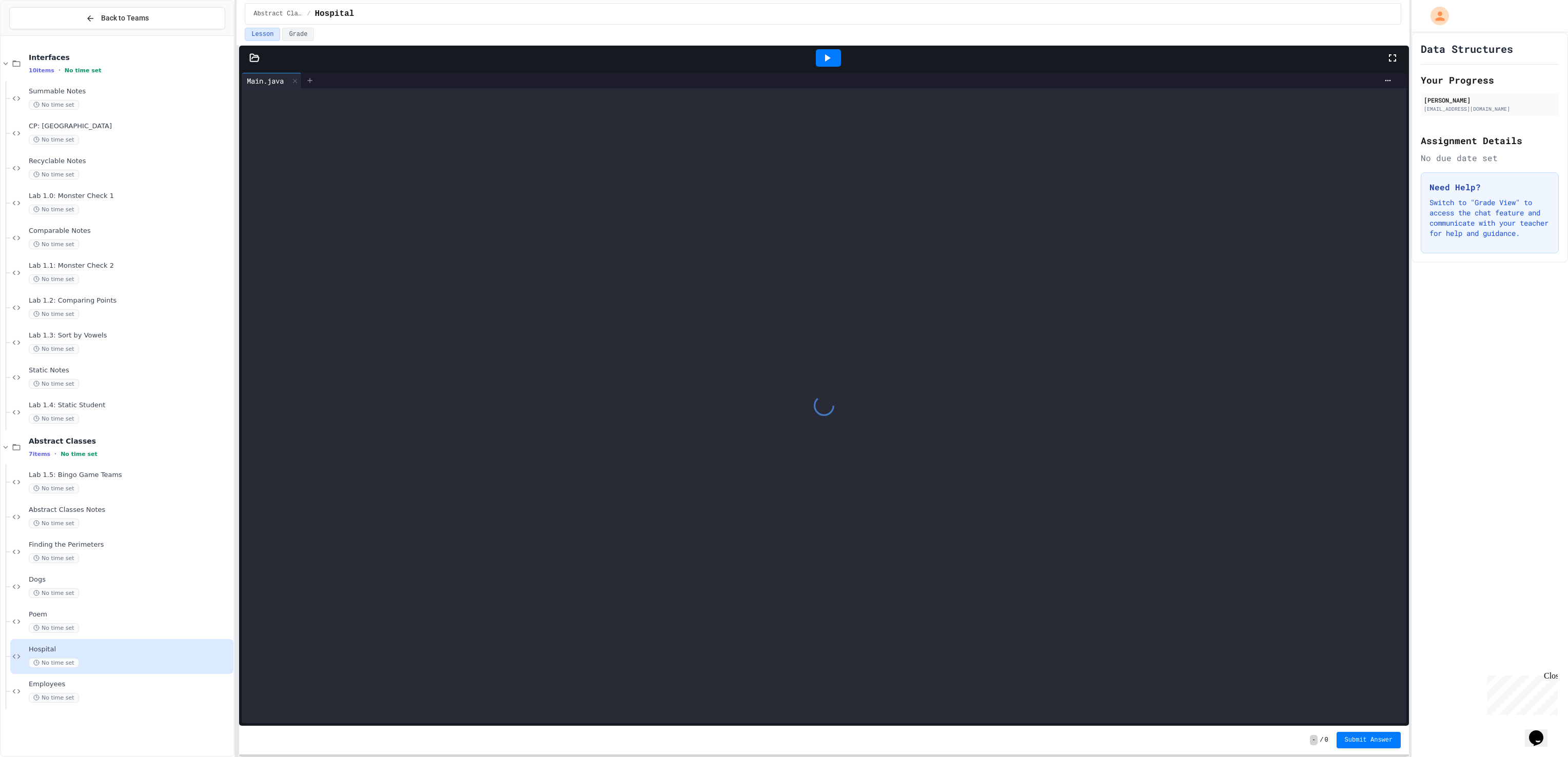
click at [314, 85] on icon at bounding box center [310, 81] width 8 height 8
click at [322, 182] on div "HospitalWorker.java" at bounding box center [831, 177] width 1137 height 11
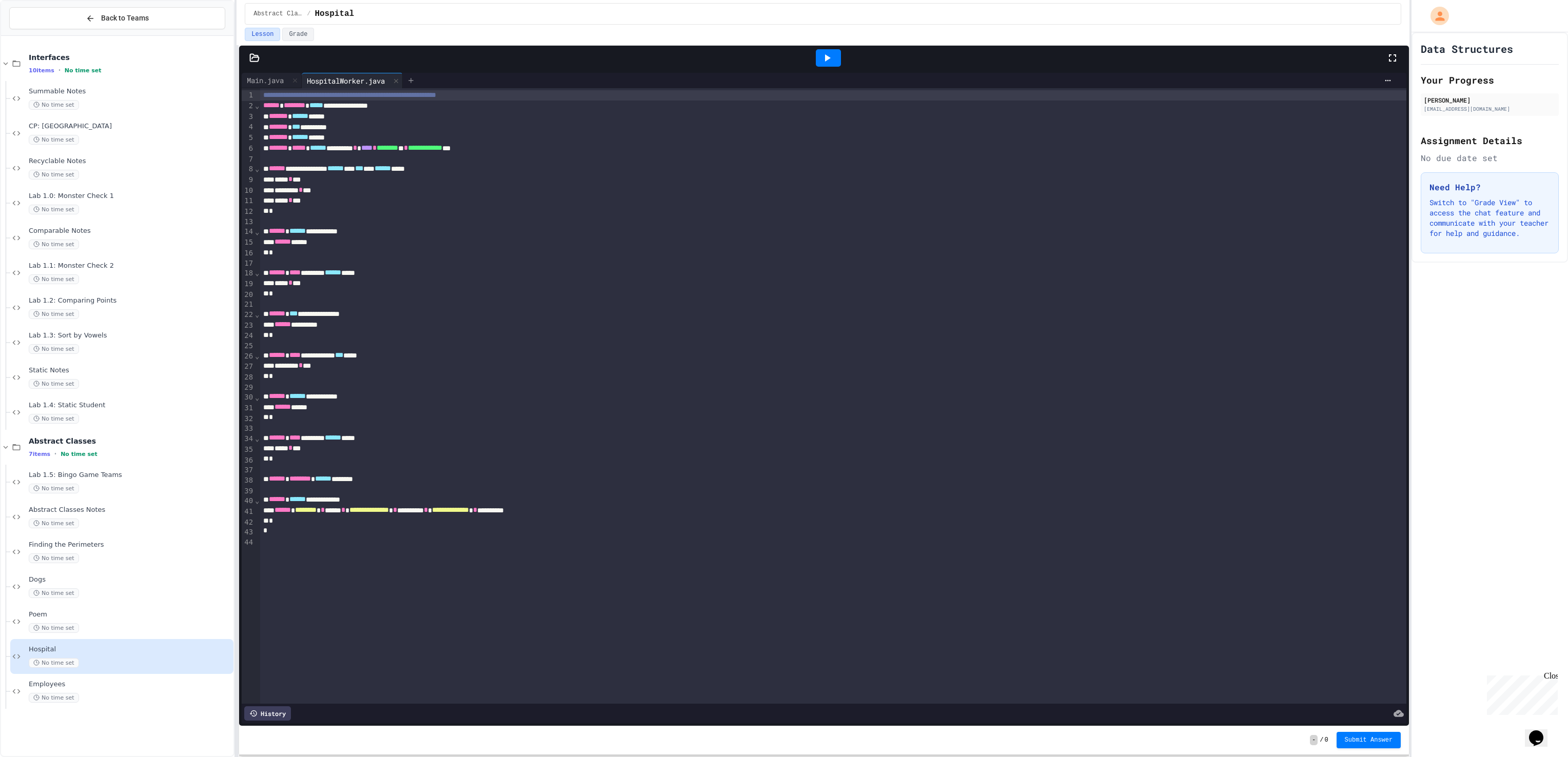
click at [416, 86] on div at bounding box center [411, 80] width 16 height 15
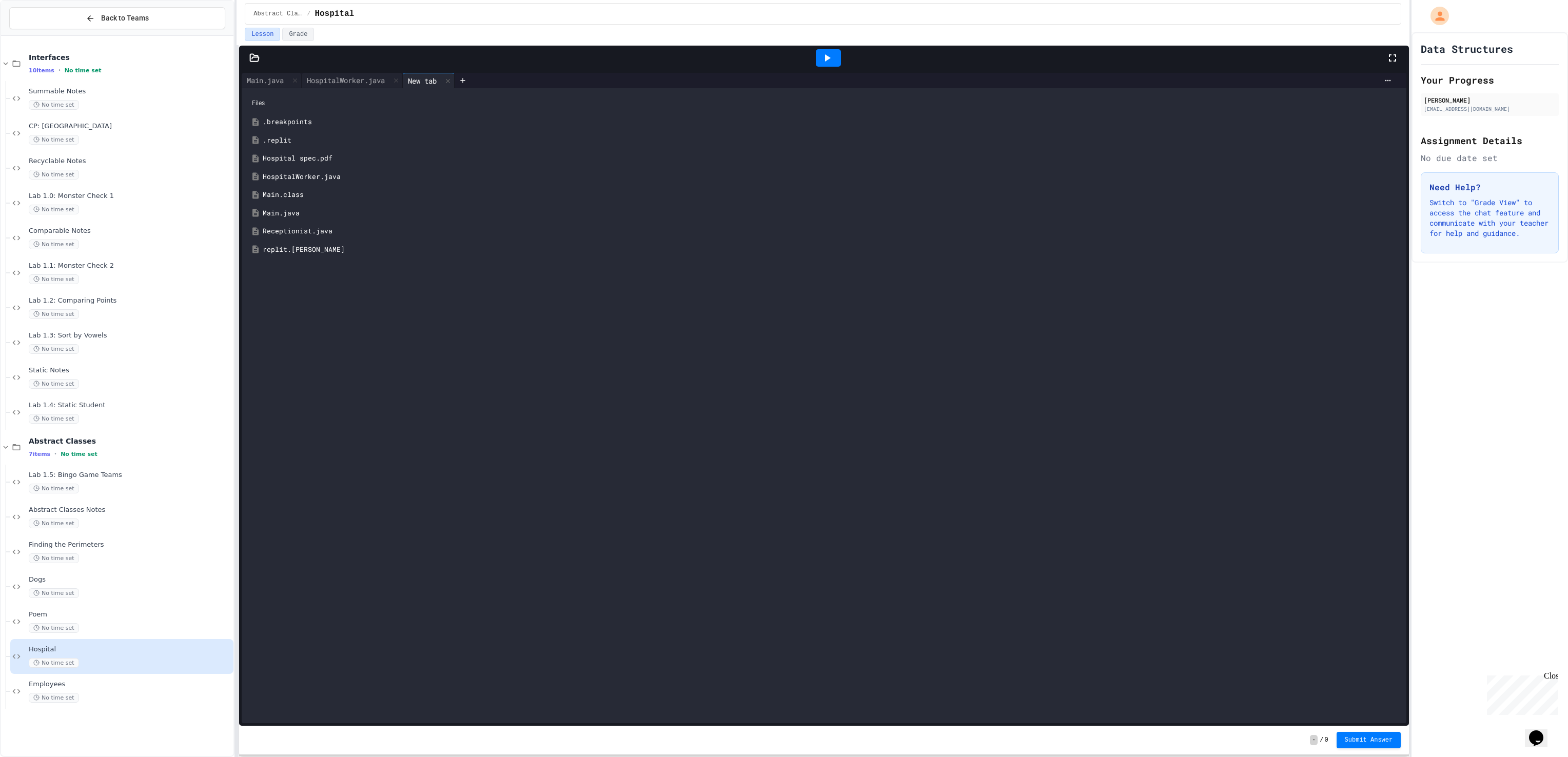
click at [304, 233] on div "Receptionist.java" at bounding box center [831, 231] width 1137 height 11
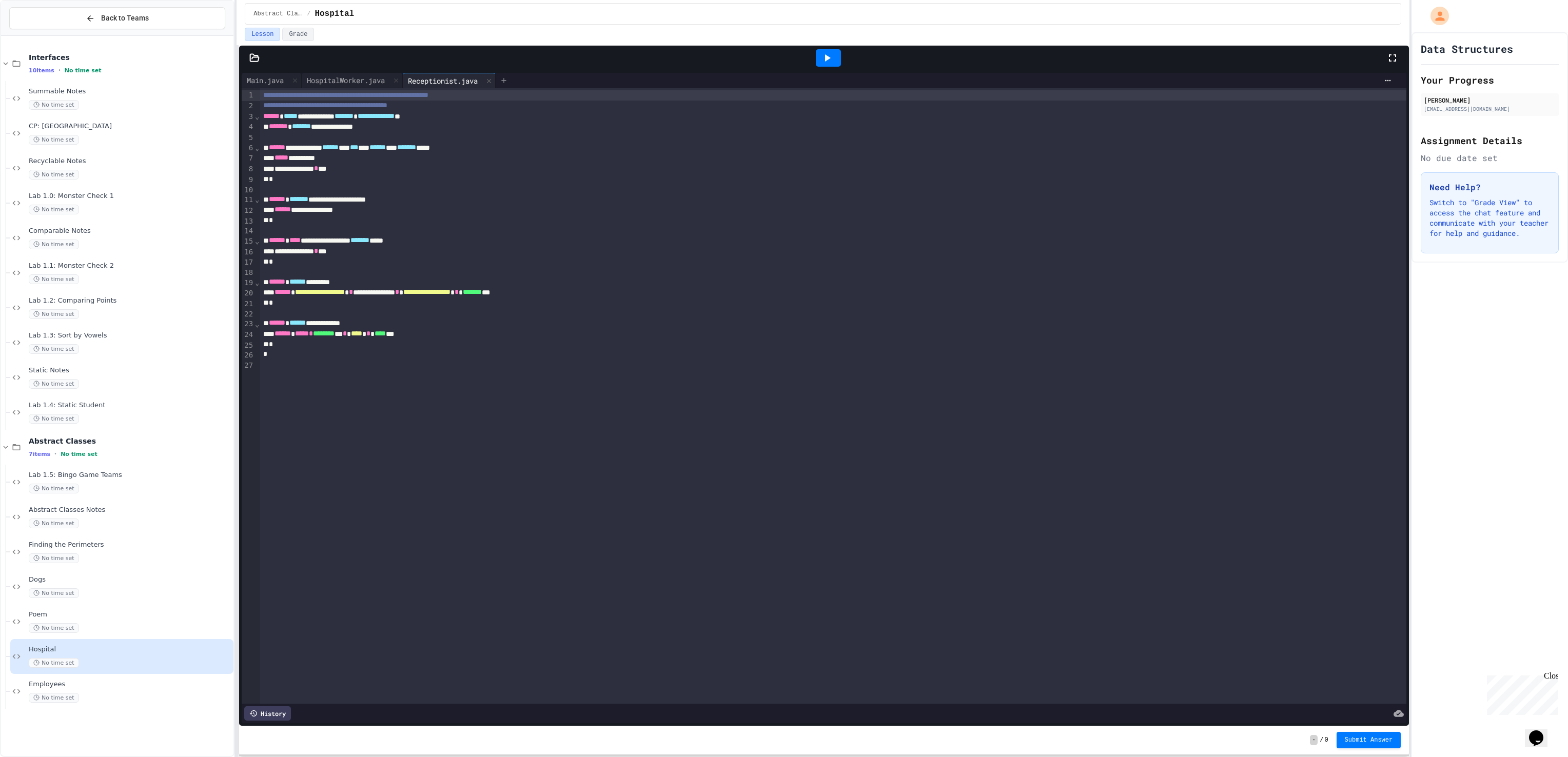
click at [508, 85] on icon at bounding box center [504, 81] width 8 height 8
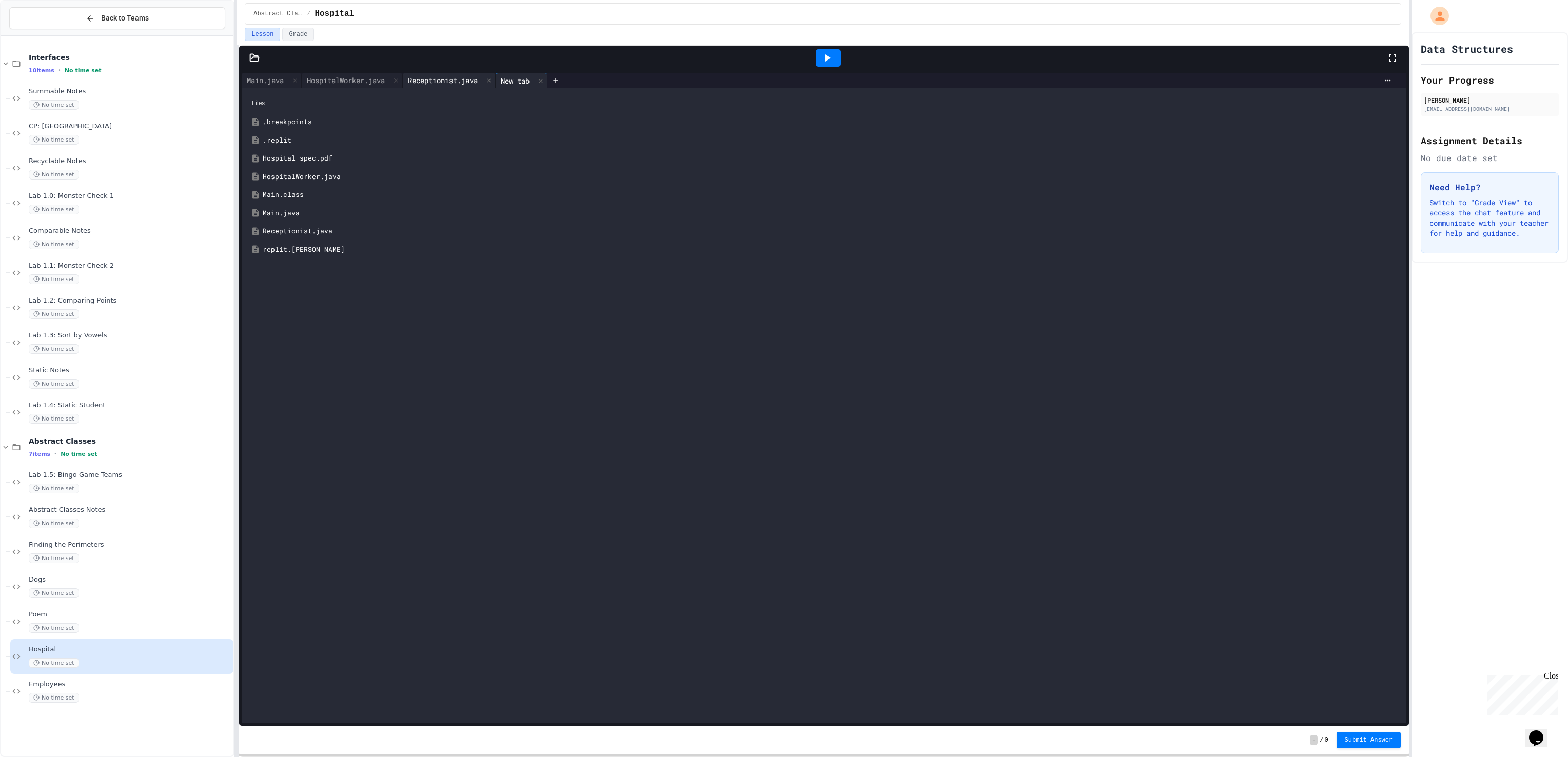
click at [436, 74] on div "Receptionist.java" at bounding box center [449, 80] width 93 height 15
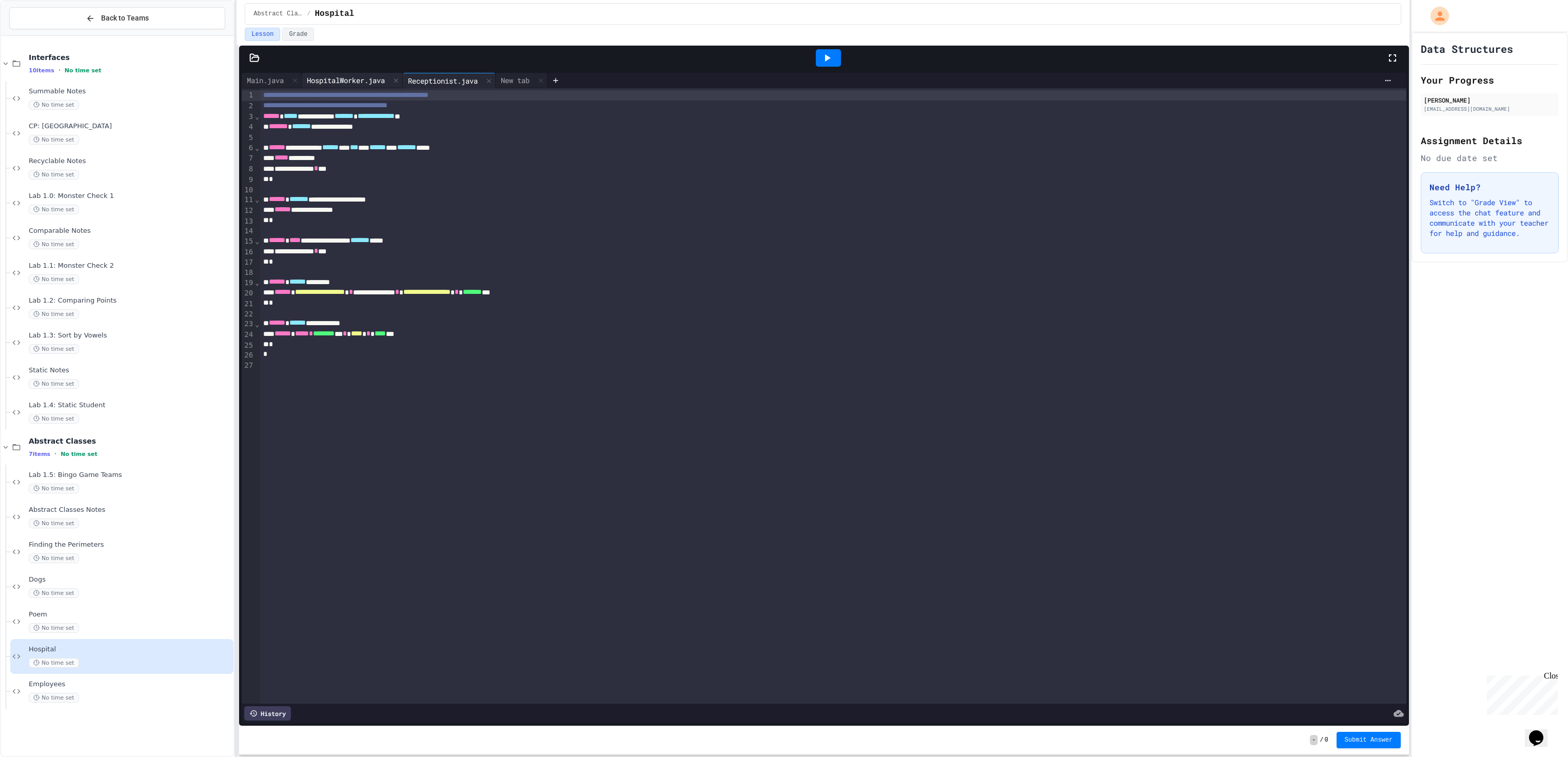
click at [360, 83] on div "HospitalWorker.java" at bounding box center [345, 80] width 88 height 11
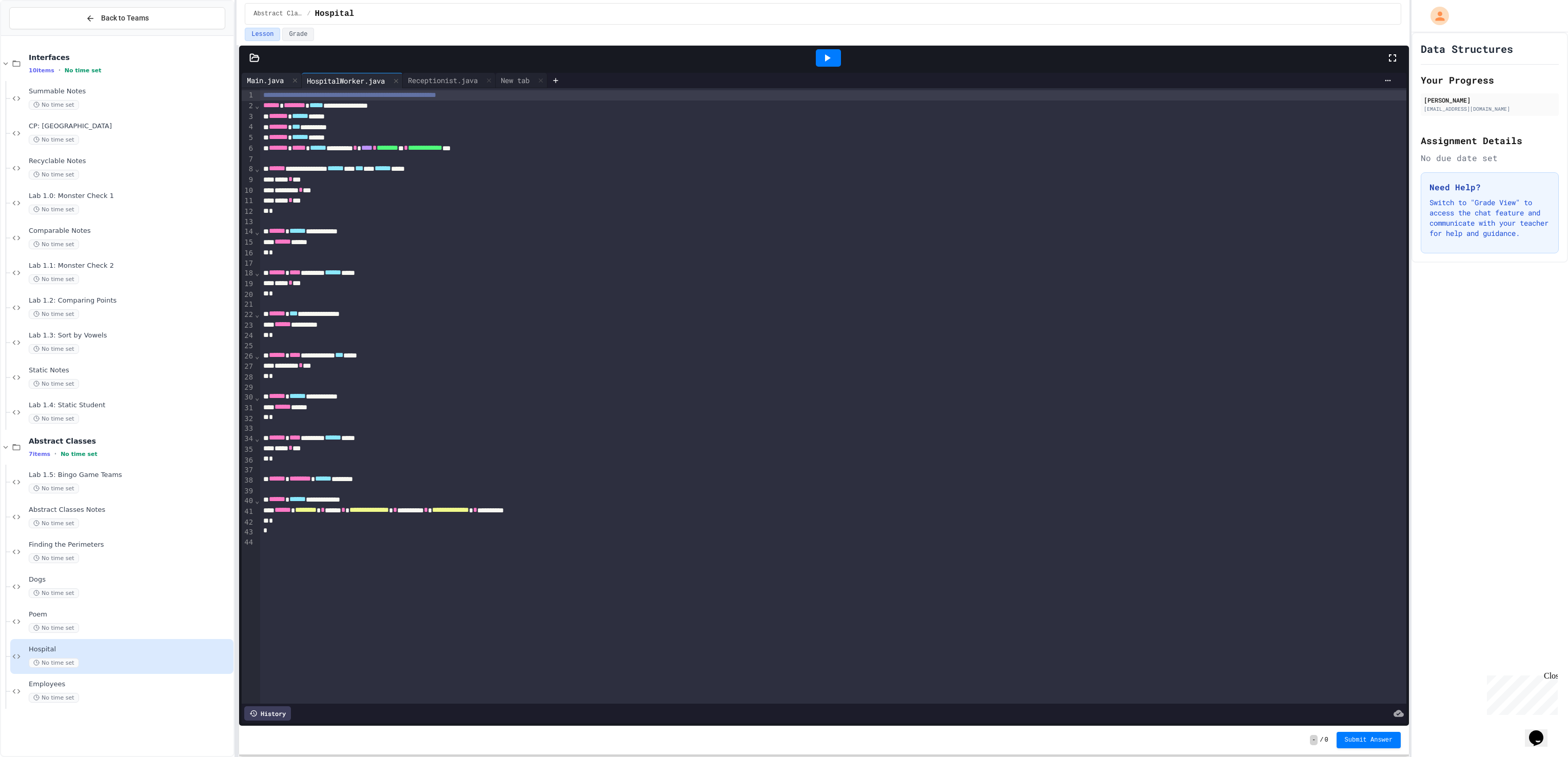
click at [274, 75] on div "Main.java" at bounding box center [272, 80] width 60 height 15
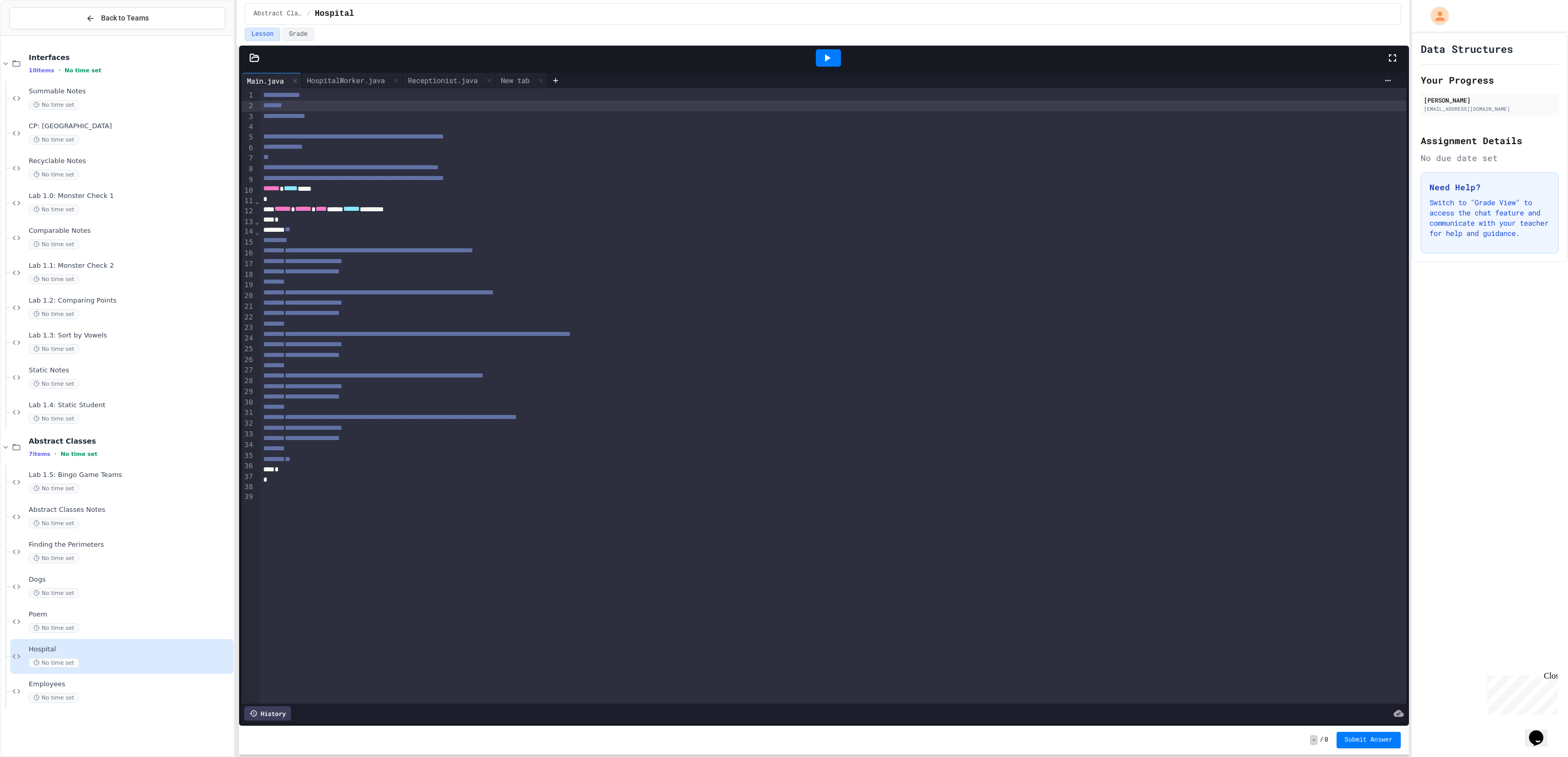
click at [293, 107] on div "*******" at bounding box center [833, 105] width 1147 height 11
